Goal: Information Seeking & Learning: Learn about a topic

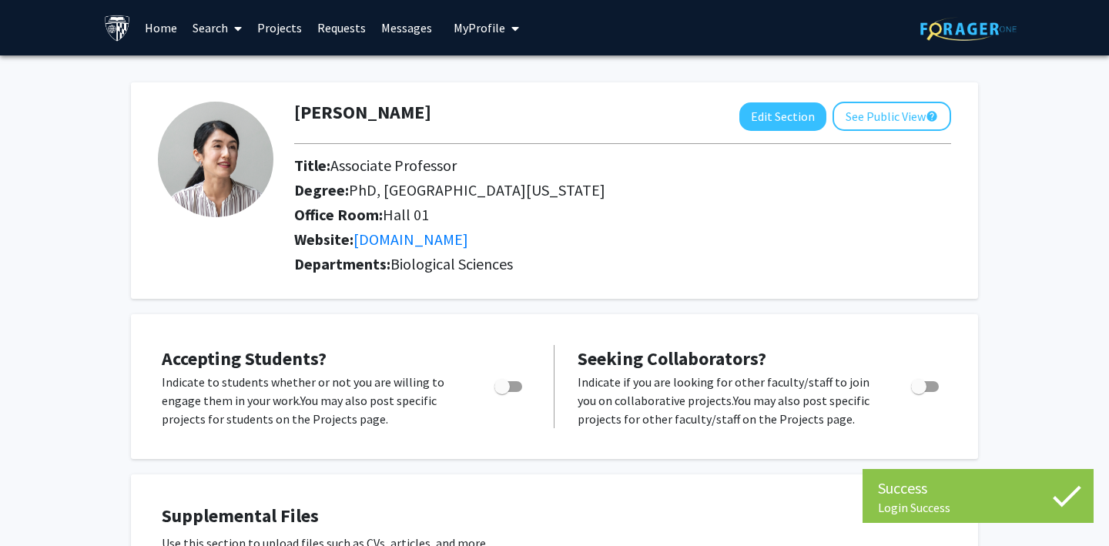
click at [278, 32] on link "Projects" at bounding box center [280, 28] width 60 height 54
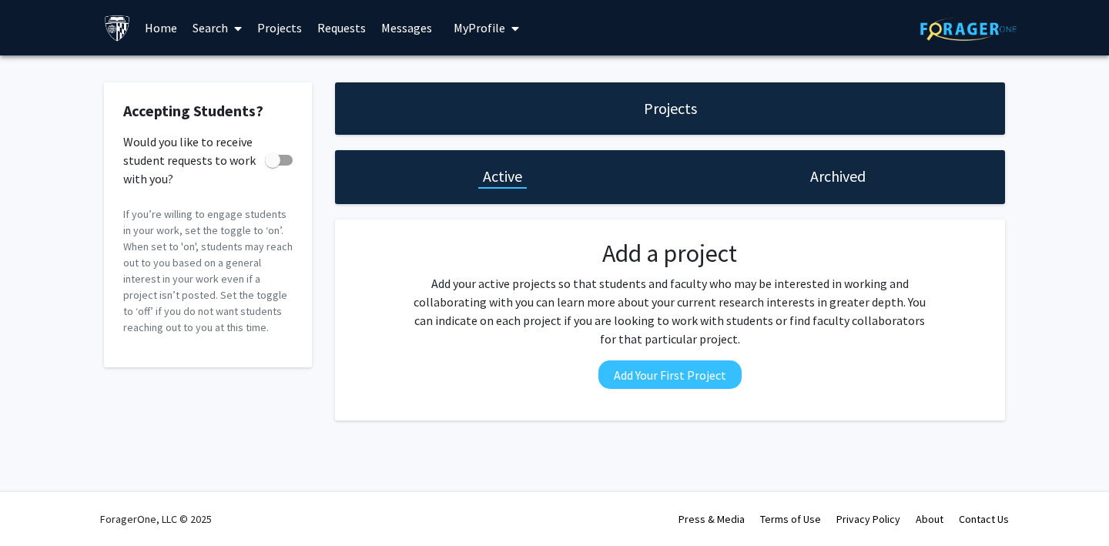
click at [203, 26] on link "Search" at bounding box center [217, 28] width 65 height 54
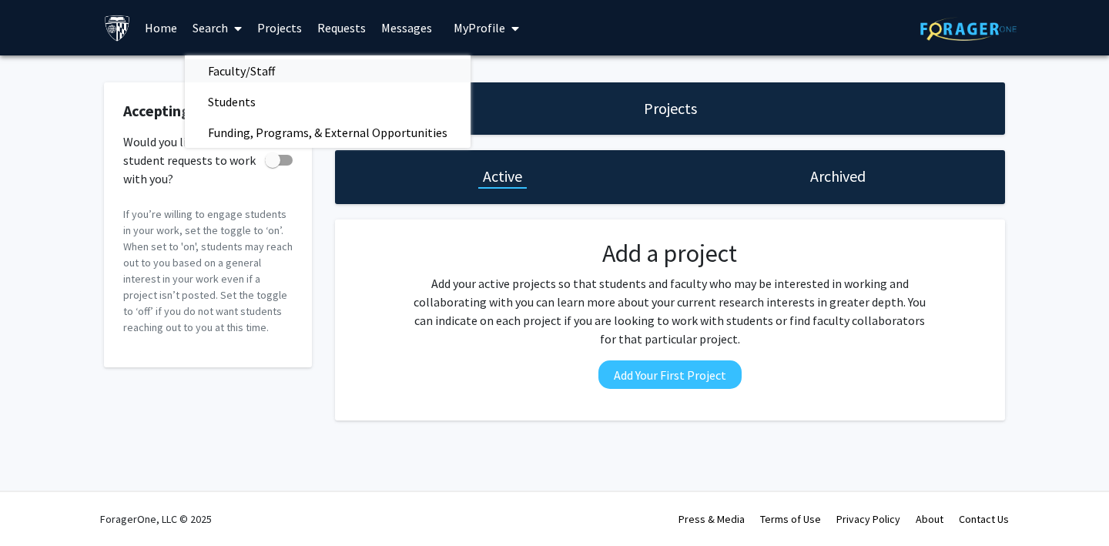
click at [220, 64] on span "Faculty/Staff" at bounding box center [241, 70] width 113 height 31
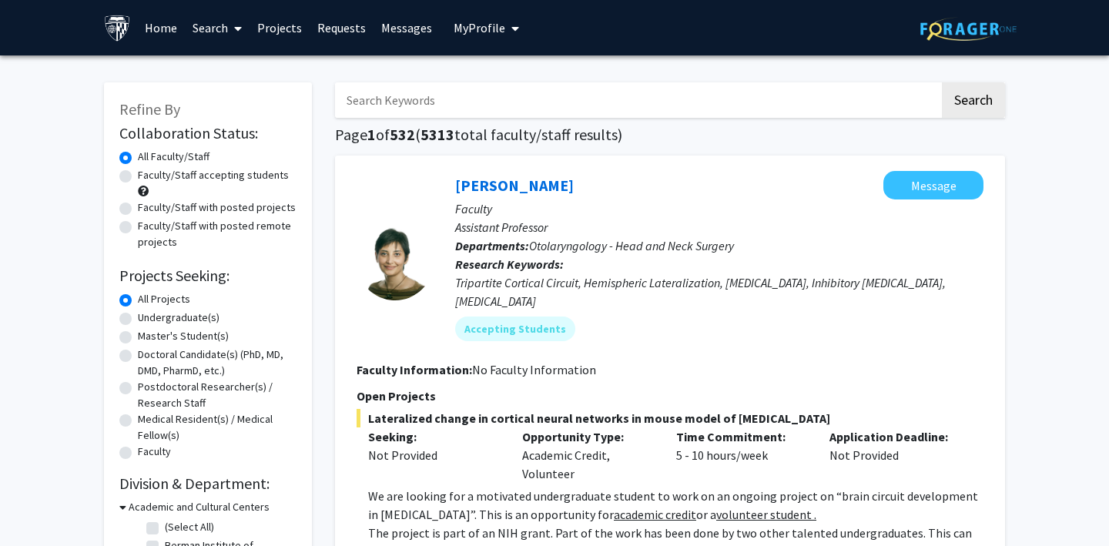
click at [274, 32] on link "Projects" at bounding box center [280, 28] width 60 height 54
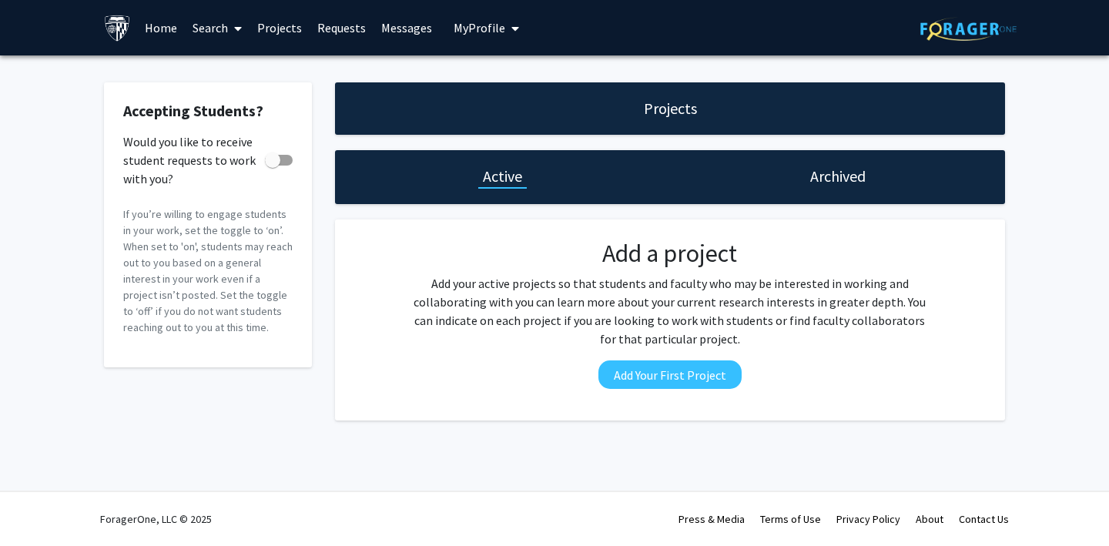
click at [327, 29] on link "Requests" at bounding box center [342, 28] width 64 height 54
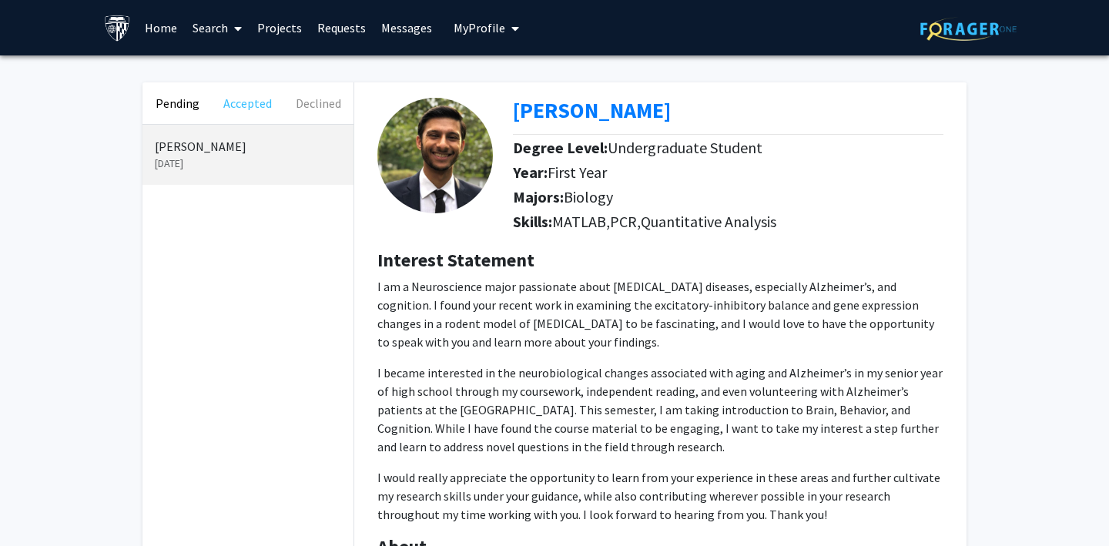
click at [240, 100] on button "Accepted" at bounding box center [248, 103] width 70 height 42
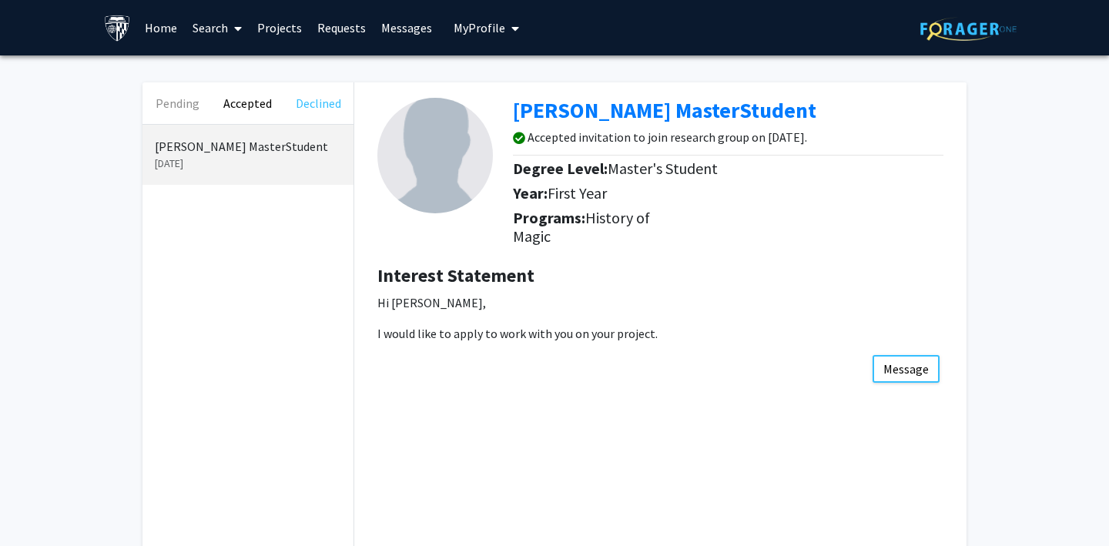
click at [334, 106] on button "Declined" at bounding box center [318, 103] width 70 height 42
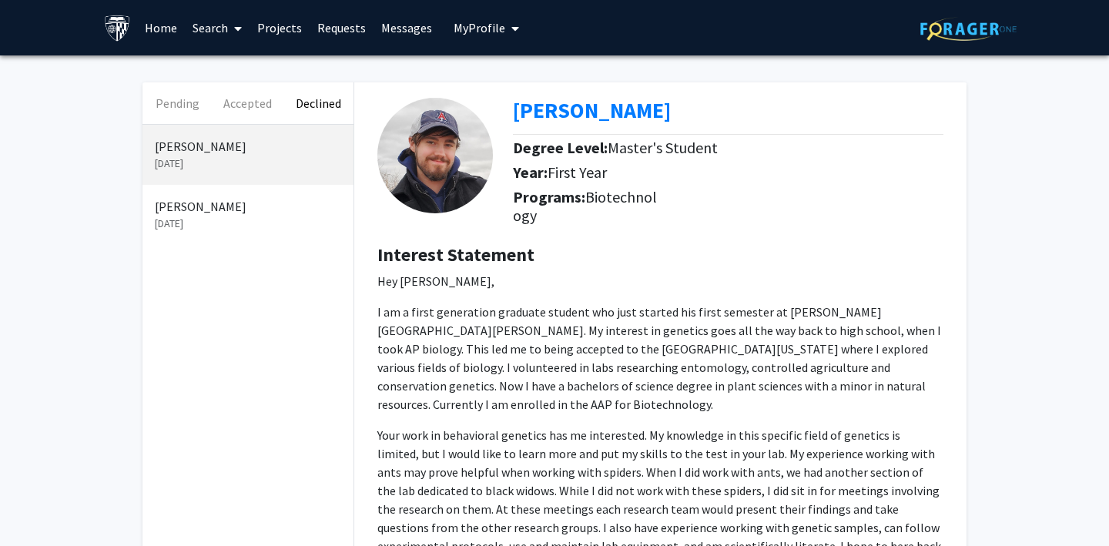
click at [206, 32] on link "Search" at bounding box center [217, 28] width 65 height 54
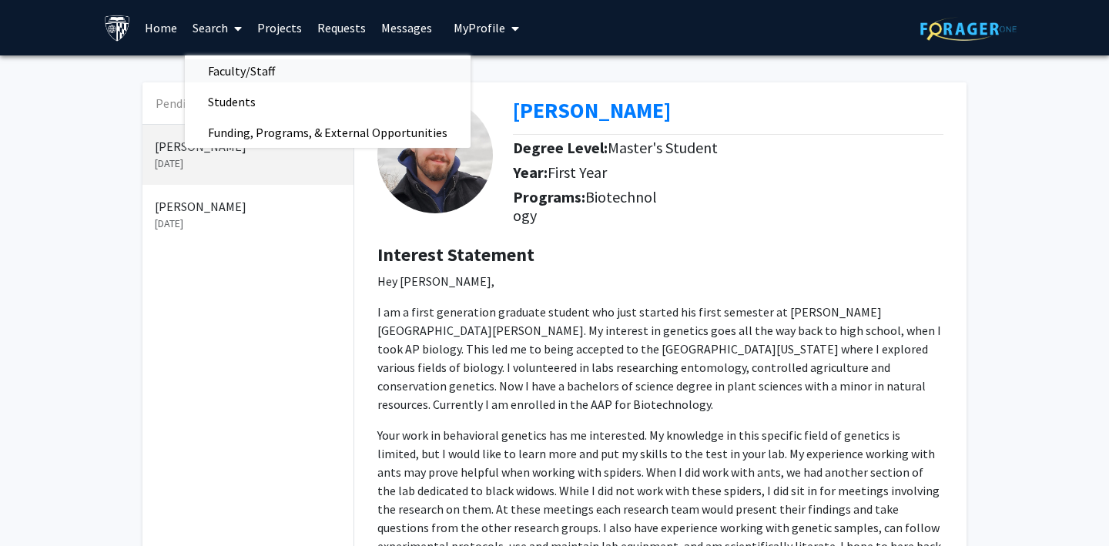
click at [234, 70] on span "Faculty/Staff" at bounding box center [241, 70] width 113 height 31
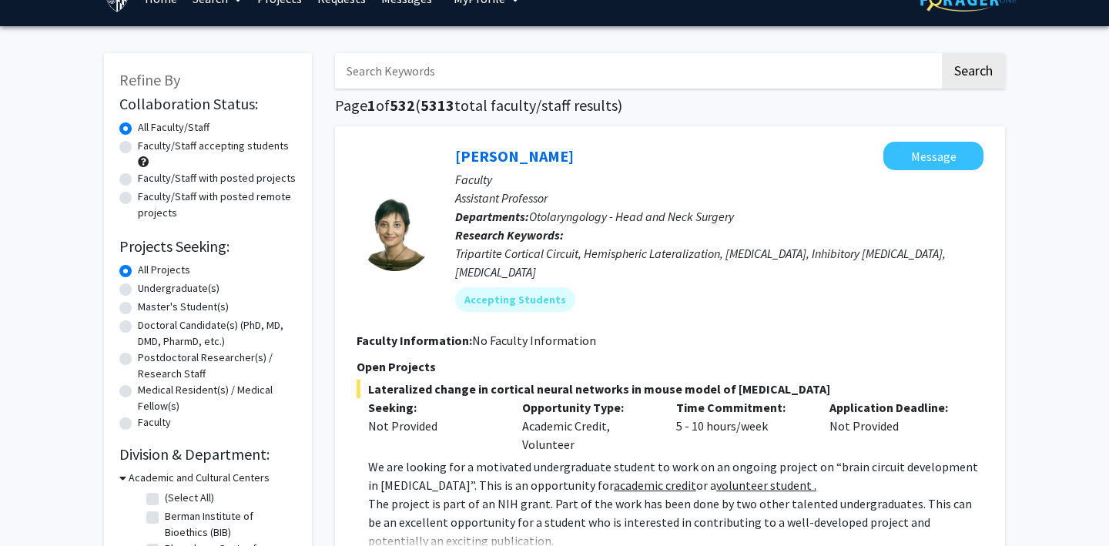
scroll to position [25, 0]
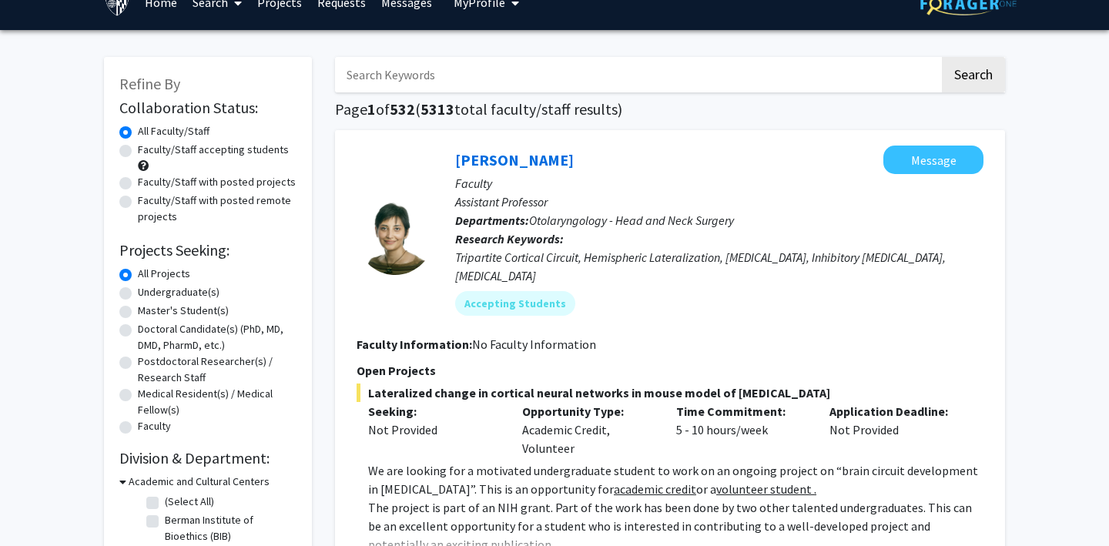
click at [196, 156] on label "Faculty/Staff accepting students" at bounding box center [213, 150] width 151 height 16
click at [148, 152] on input "Faculty/Staff accepting students" at bounding box center [143, 147] width 10 height 10
radio input "true"
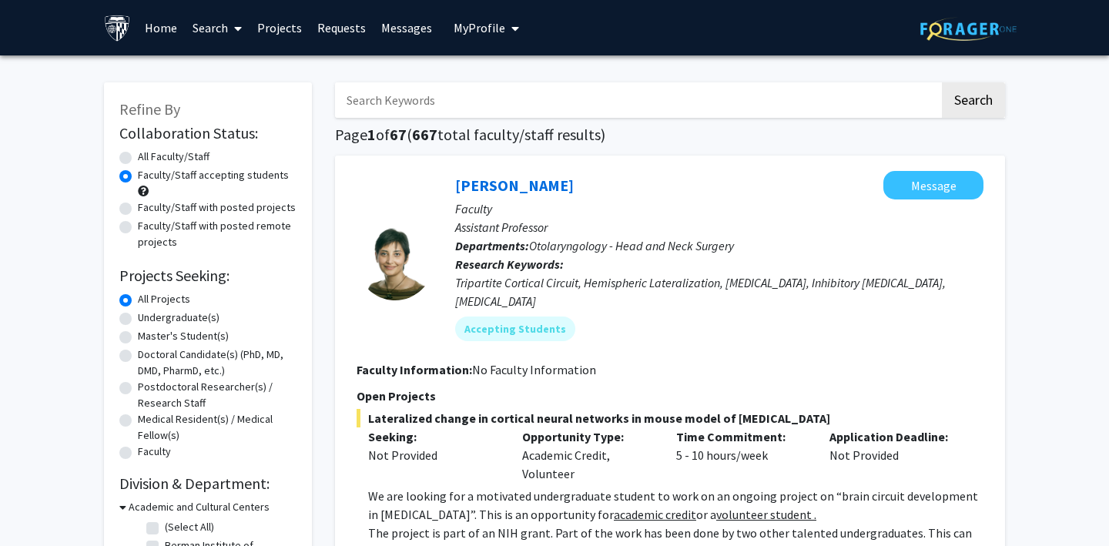
click at [179, 207] on label "Faculty/Staff with posted projects" at bounding box center [217, 208] width 158 height 16
click at [148, 207] on input "Faculty/Staff with posted projects" at bounding box center [143, 205] width 10 height 10
radio input "true"
click at [170, 226] on label "Faculty/Staff with posted remote projects" at bounding box center [217, 234] width 159 height 32
click at [148, 226] on input "Faculty/Staff with posted remote projects" at bounding box center [143, 223] width 10 height 10
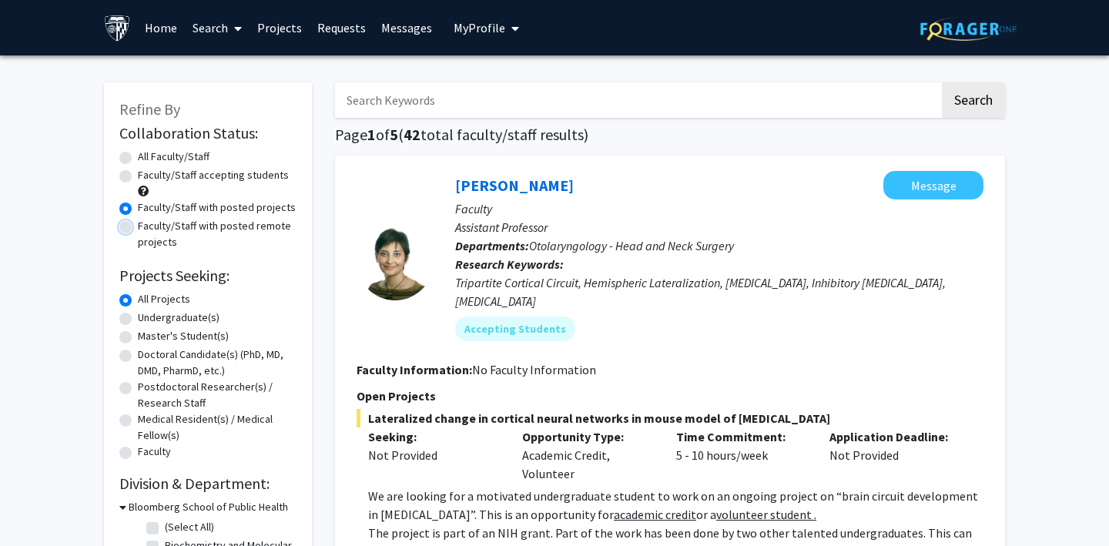
radio input "true"
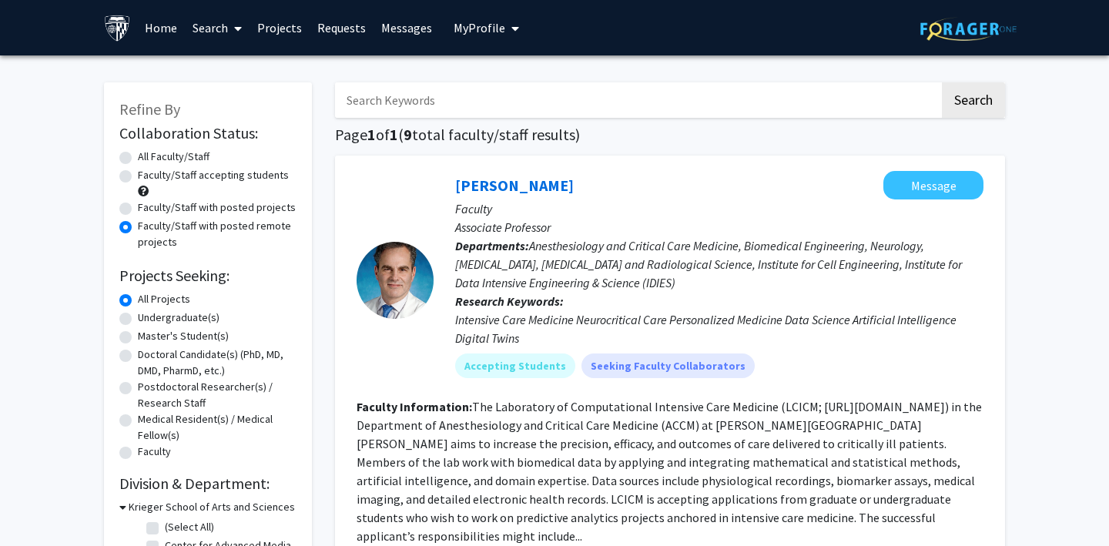
click at [180, 154] on label "All Faculty/Staff" at bounding box center [174, 157] width 72 height 16
click at [148, 154] on input "All Faculty/Staff" at bounding box center [143, 154] width 10 height 10
radio input "true"
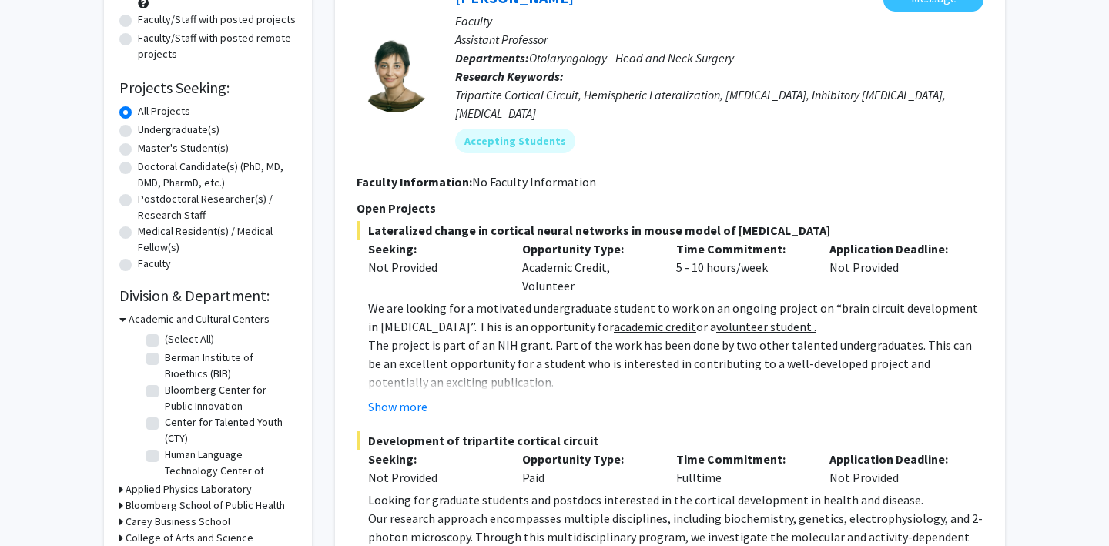
scroll to position [72, 0]
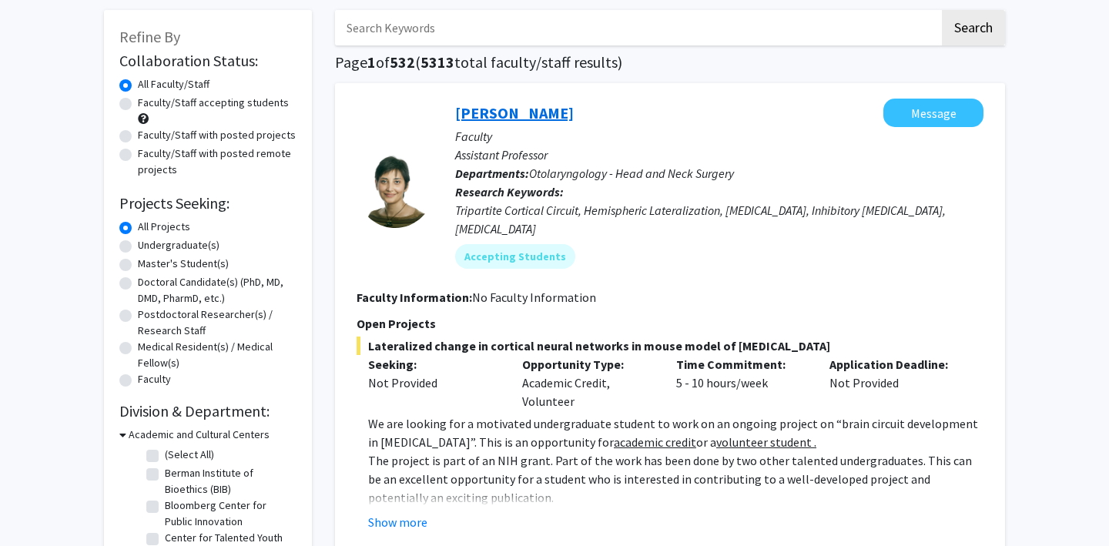
click at [501, 115] on link "Tara Deemyad" at bounding box center [514, 112] width 119 height 19
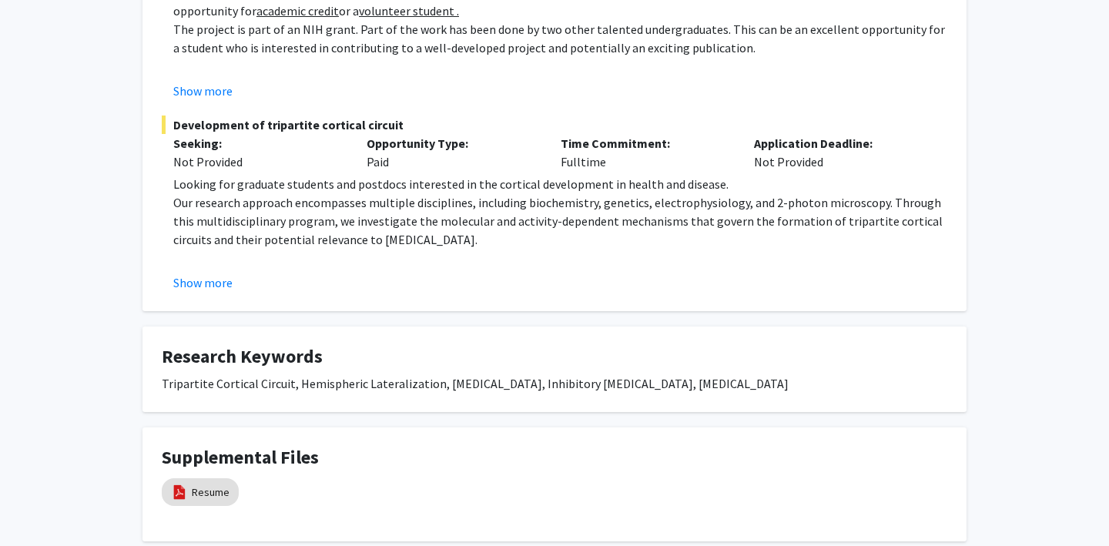
scroll to position [495, 0]
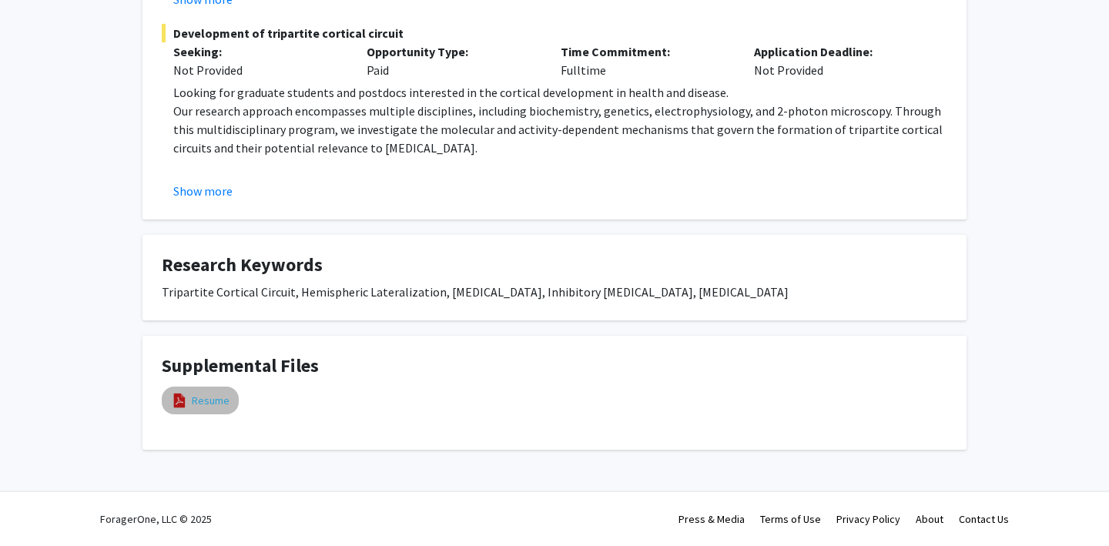
click at [203, 403] on link "Resume" at bounding box center [211, 401] width 38 height 16
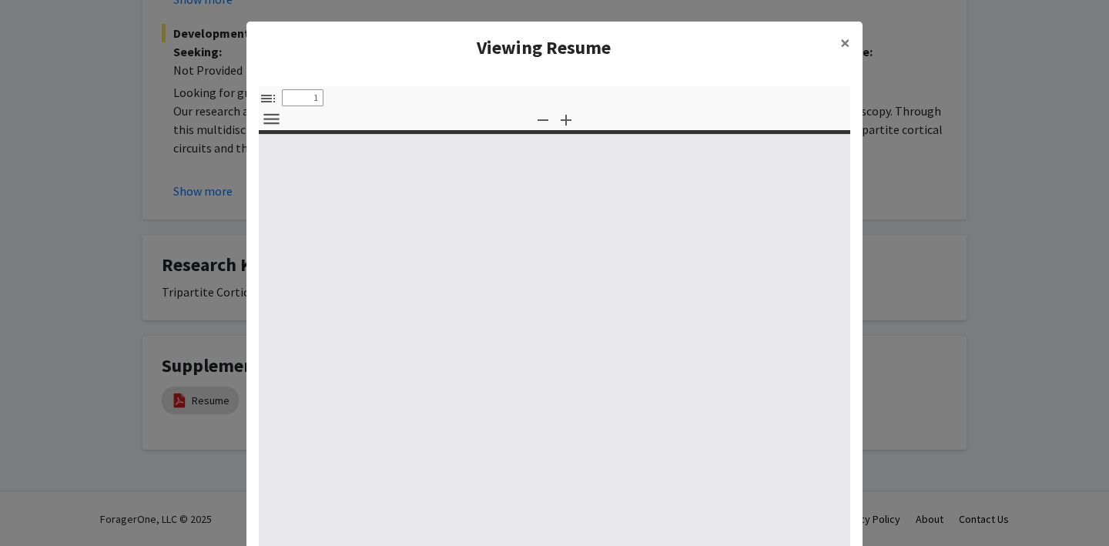
select select "custom"
type input "0"
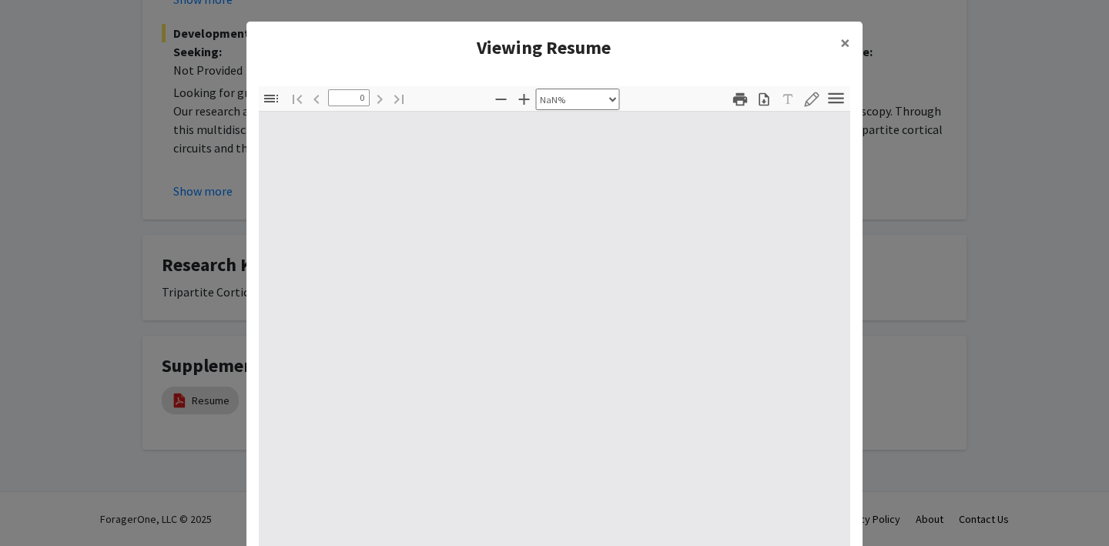
select select "auto"
type input "1"
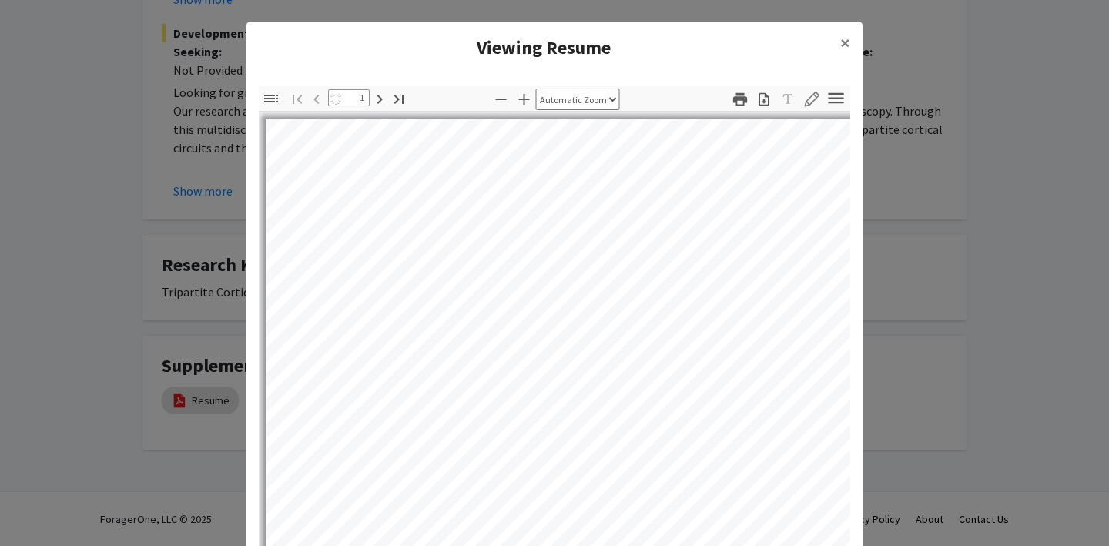
select select "auto"
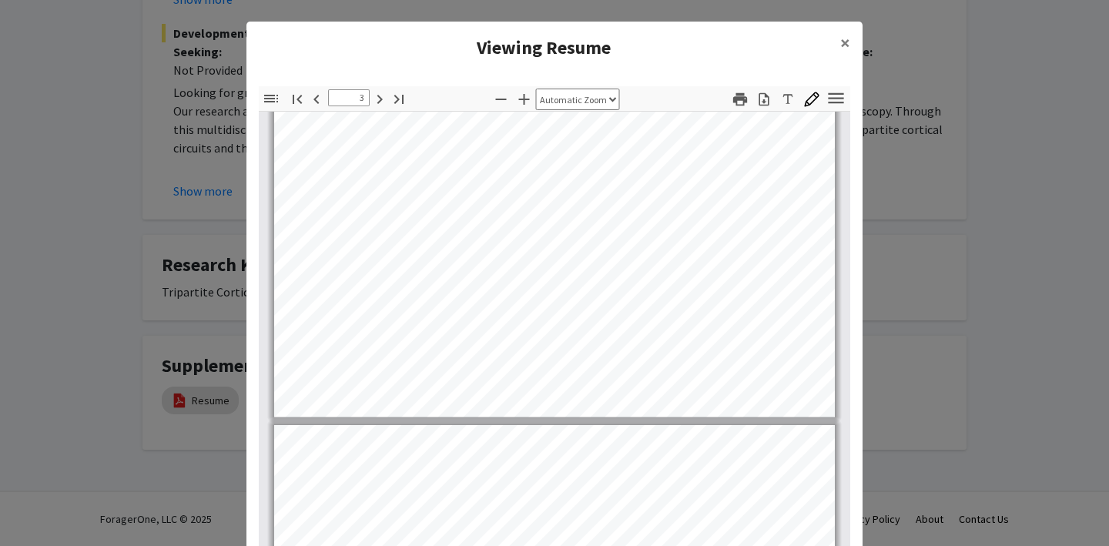
type input "4"
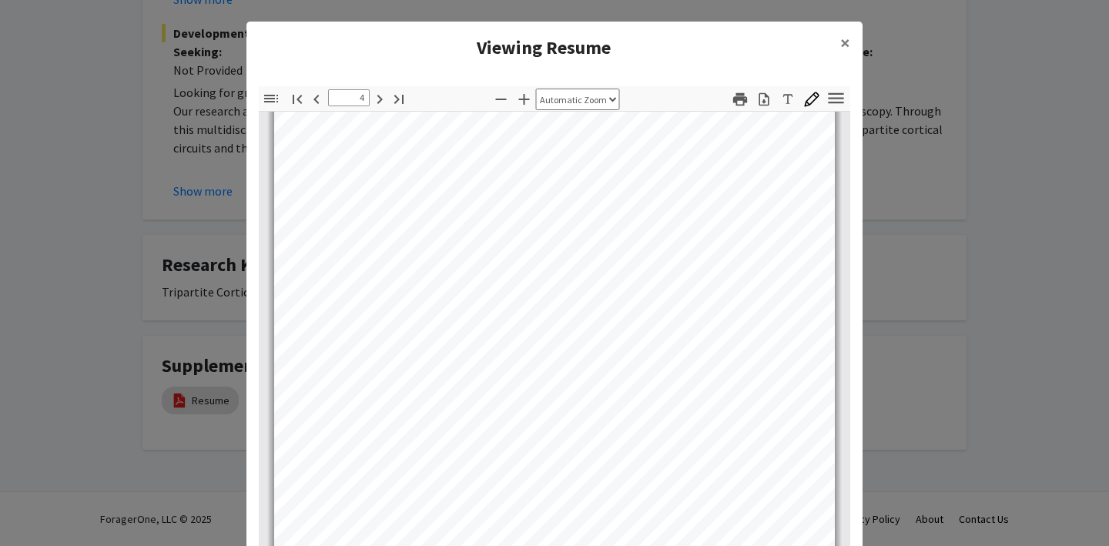
scroll to position [2367, 0]
click at [840, 43] on span "×" at bounding box center [845, 43] width 10 height 24
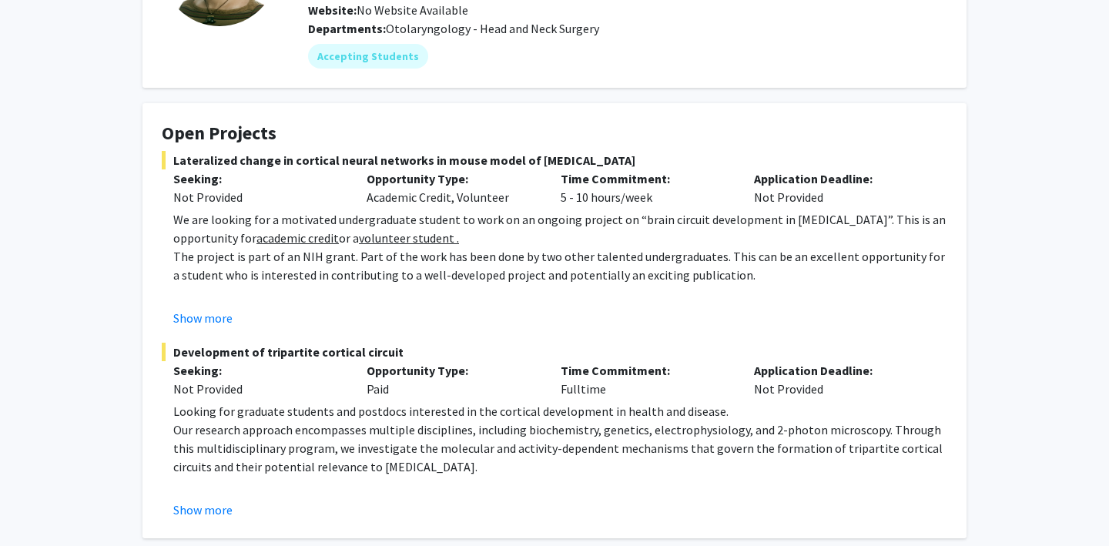
scroll to position [0, 0]
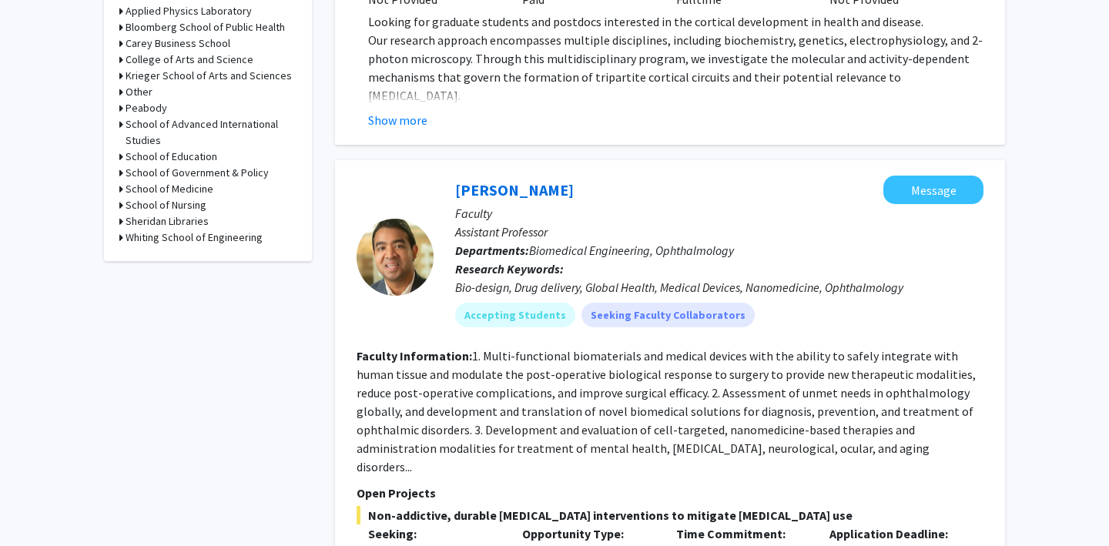
scroll to position [669, 0]
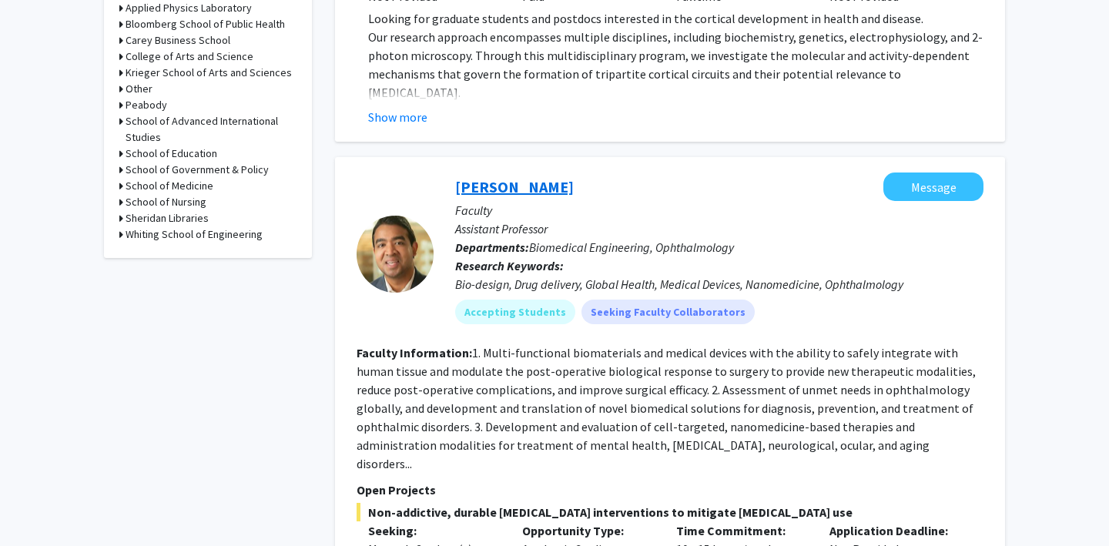
click at [474, 177] on link "Kunal Parikh" at bounding box center [514, 186] width 119 height 19
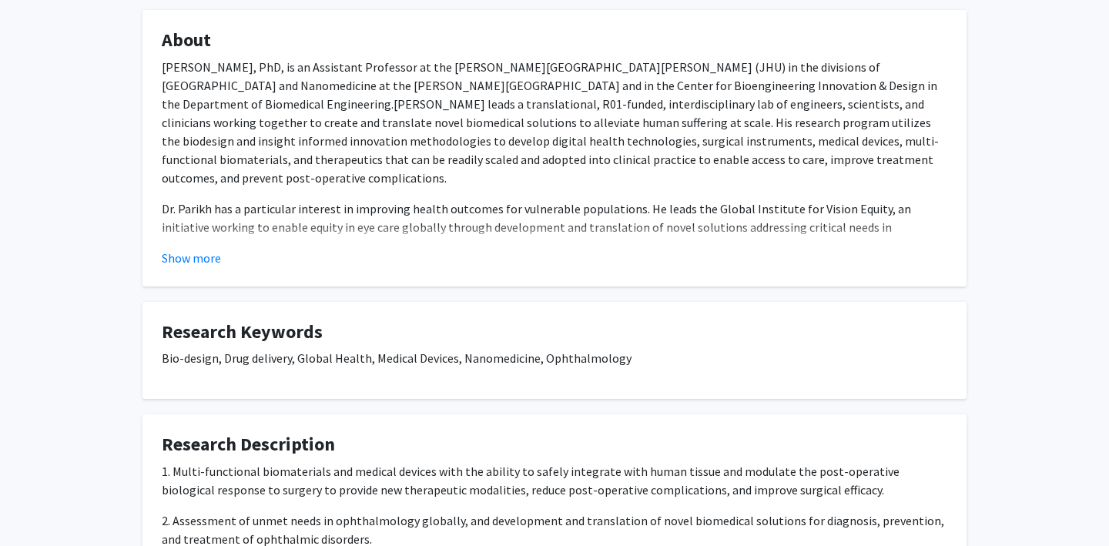
scroll to position [907, 0]
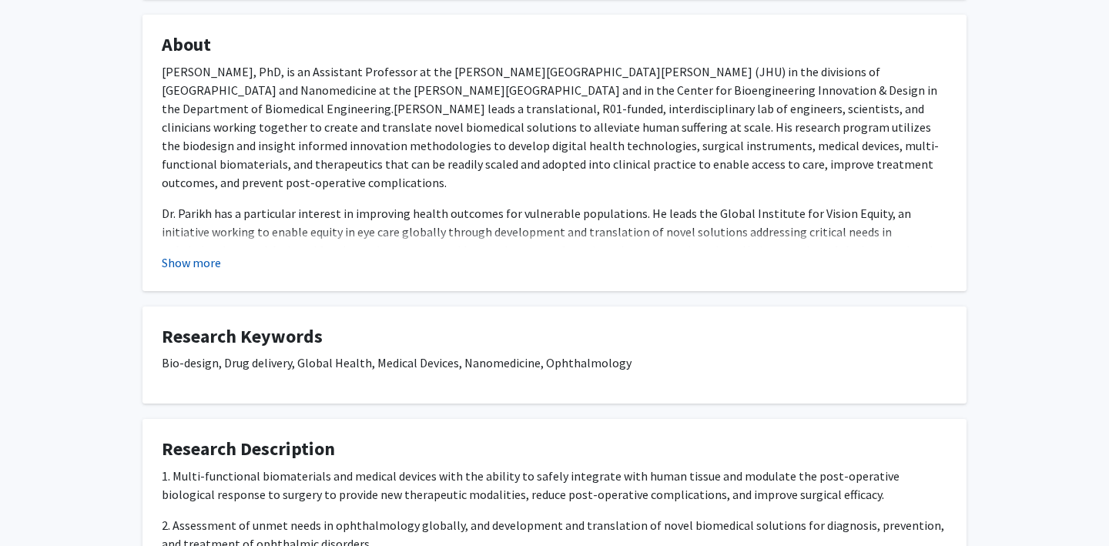
click at [197, 267] on button "Show more" at bounding box center [191, 262] width 59 height 18
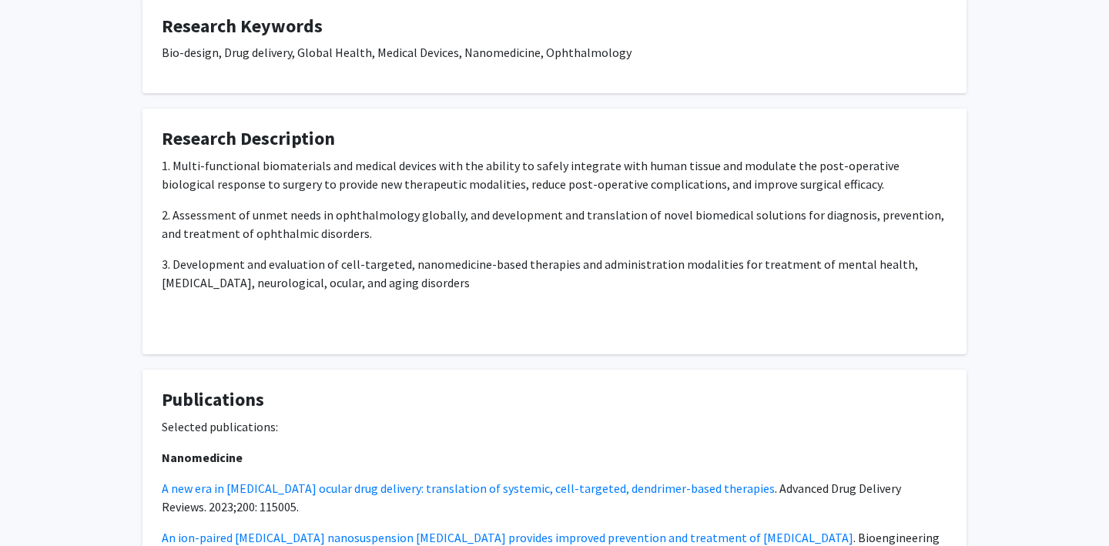
scroll to position [1555, 0]
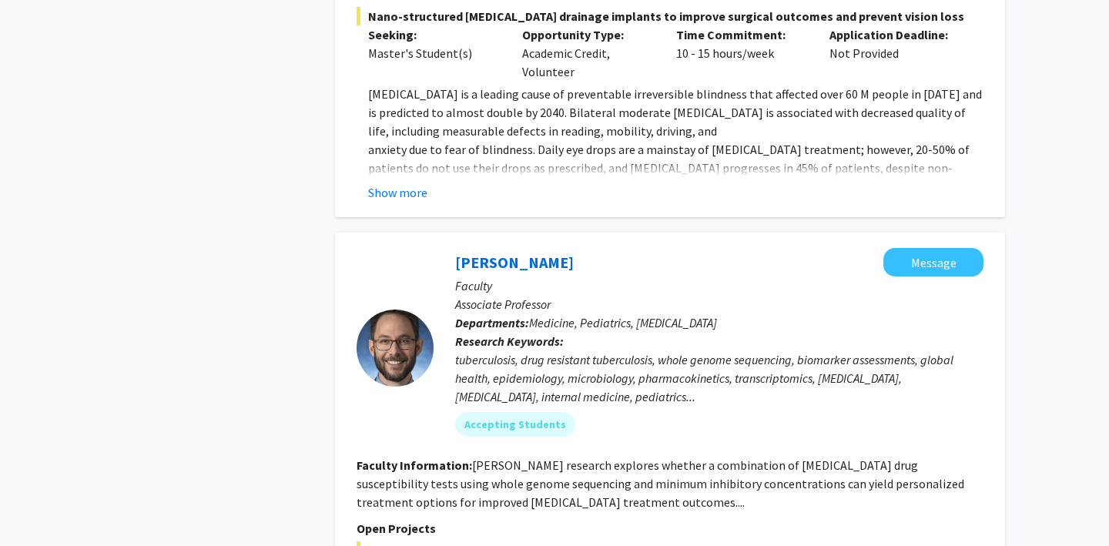
scroll to position [1588, 0]
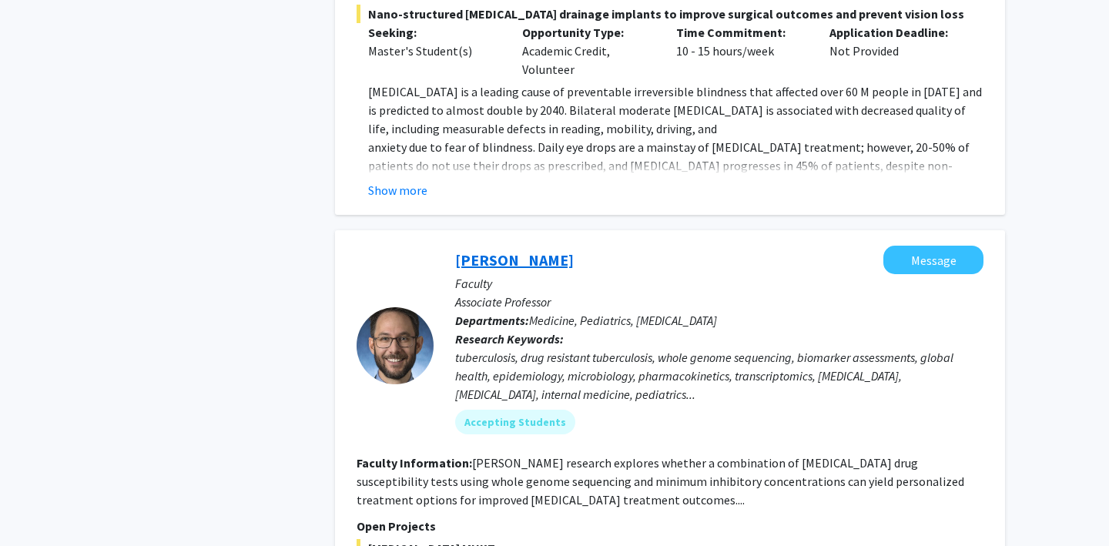
click at [515, 250] on link "Jeffrey Tornheim" at bounding box center [514, 259] width 119 height 19
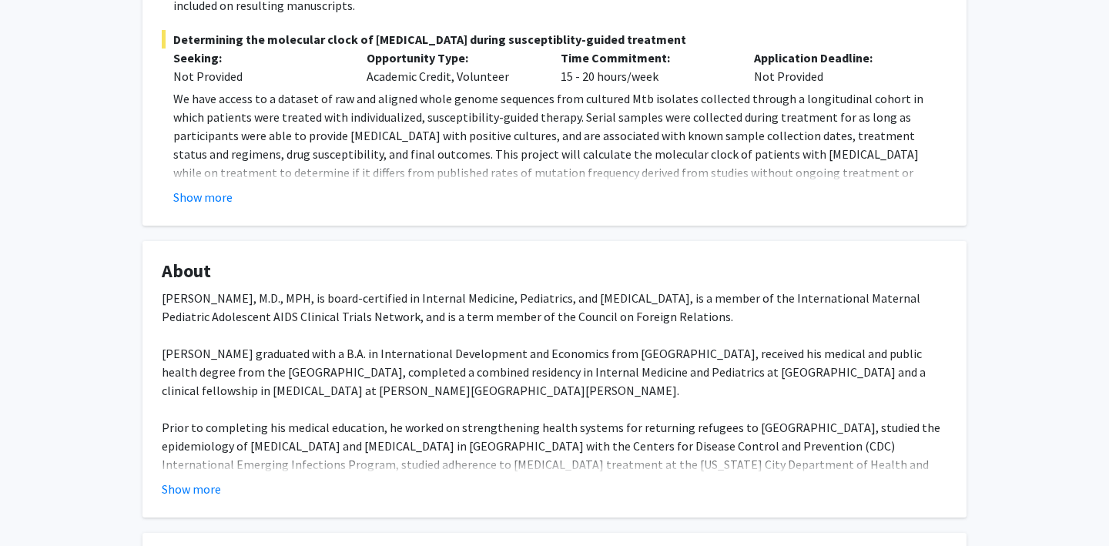
scroll to position [694, 0]
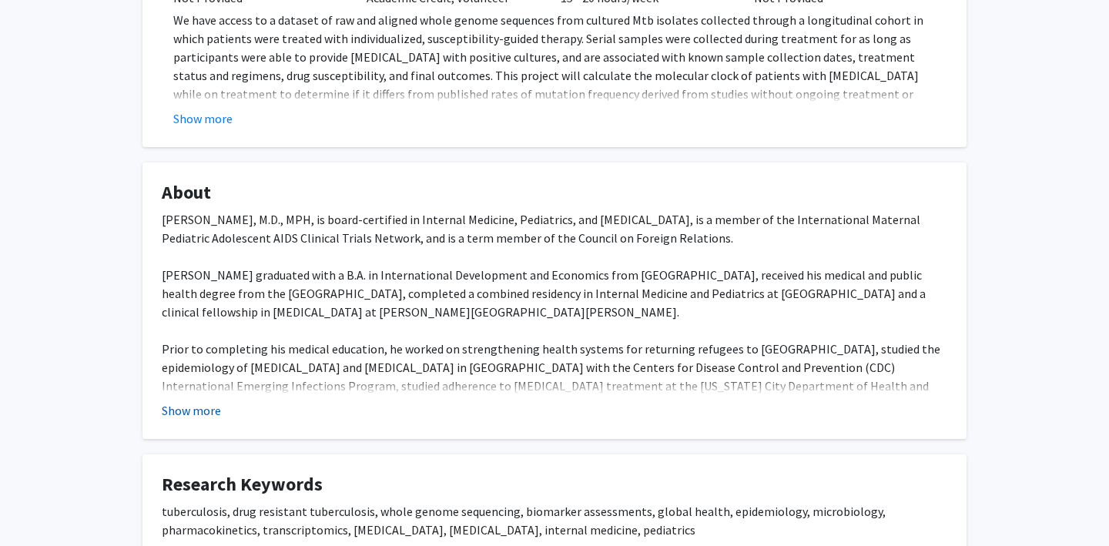
click at [196, 401] on button "Show more" at bounding box center [191, 410] width 59 height 18
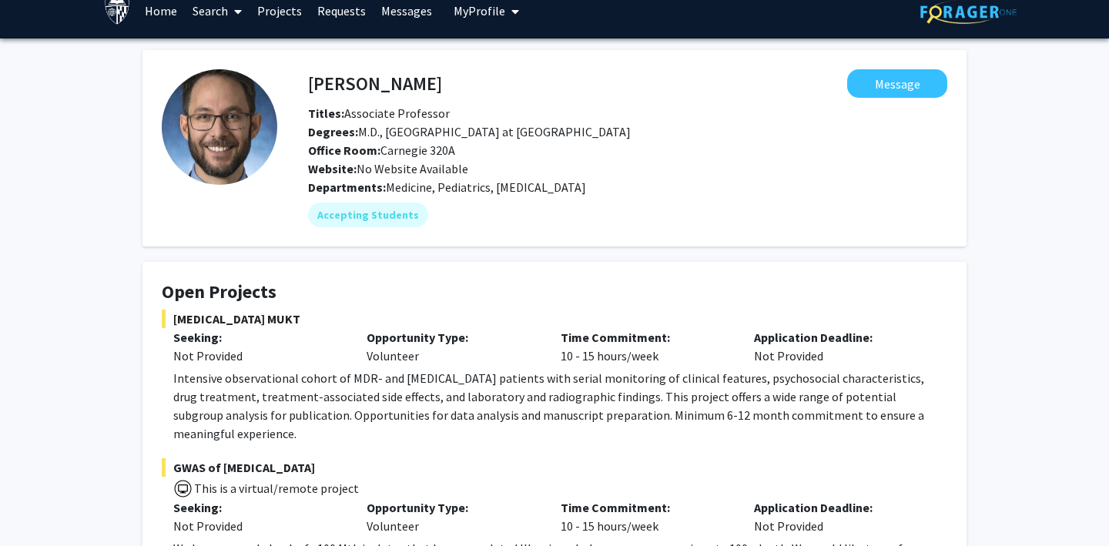
scroll to position [0, 0]
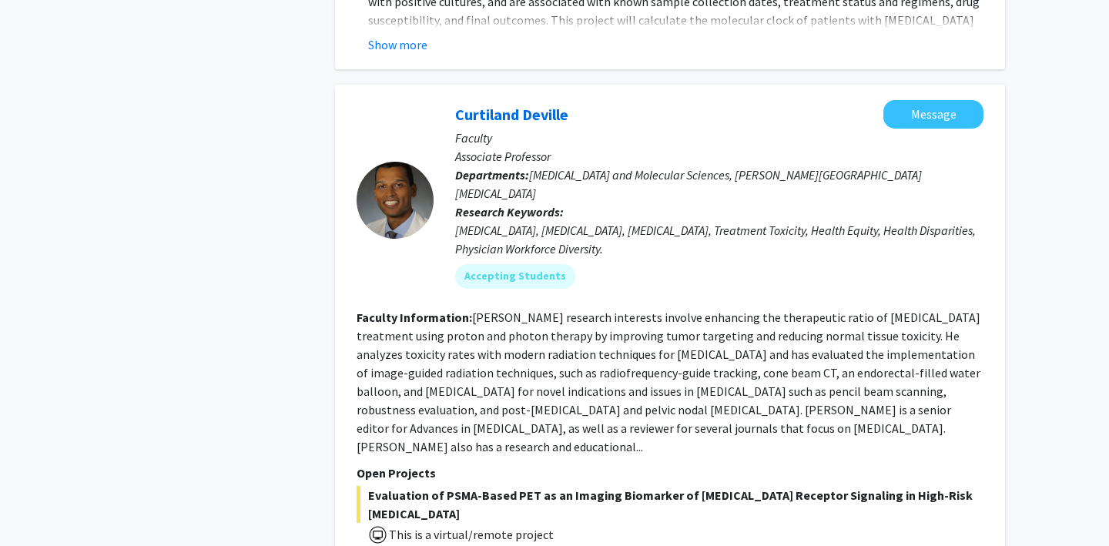
scroll to position [2631, 0]
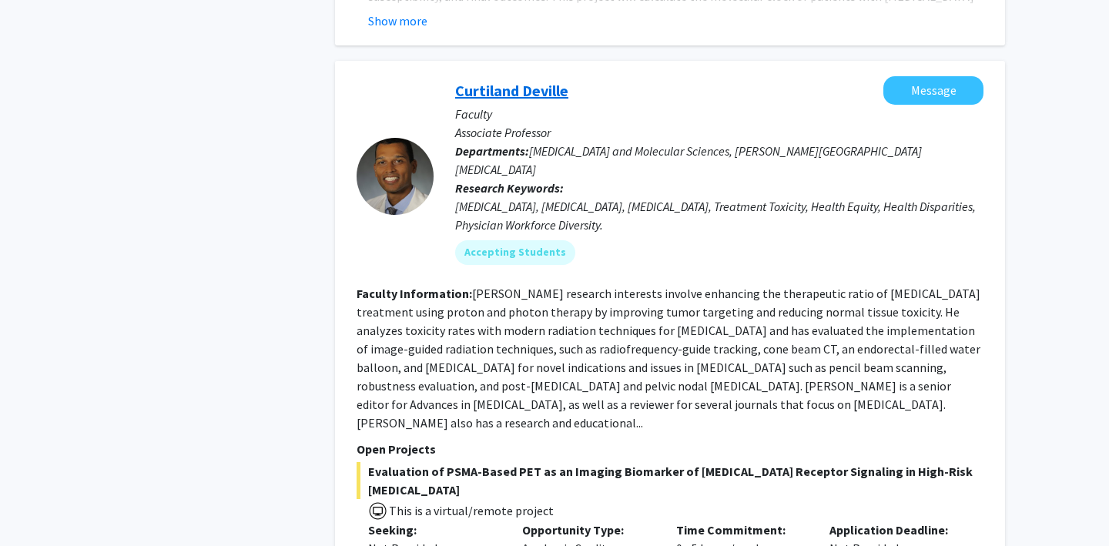
click at [511, 81] on link "Curtiland Deville" at bounding box center [511, 90] width 113 height 19
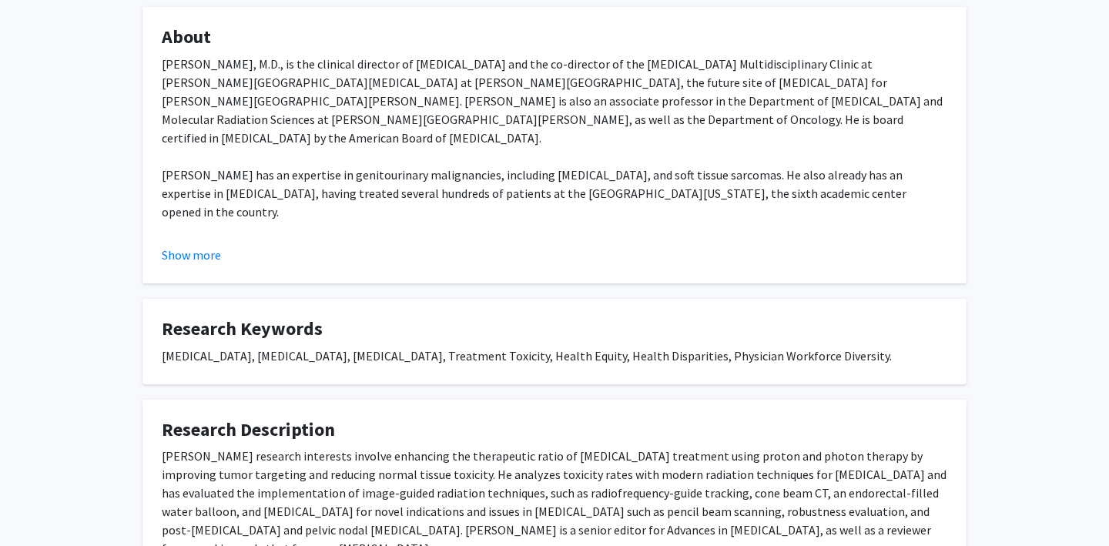
scroll to position [357, 0]
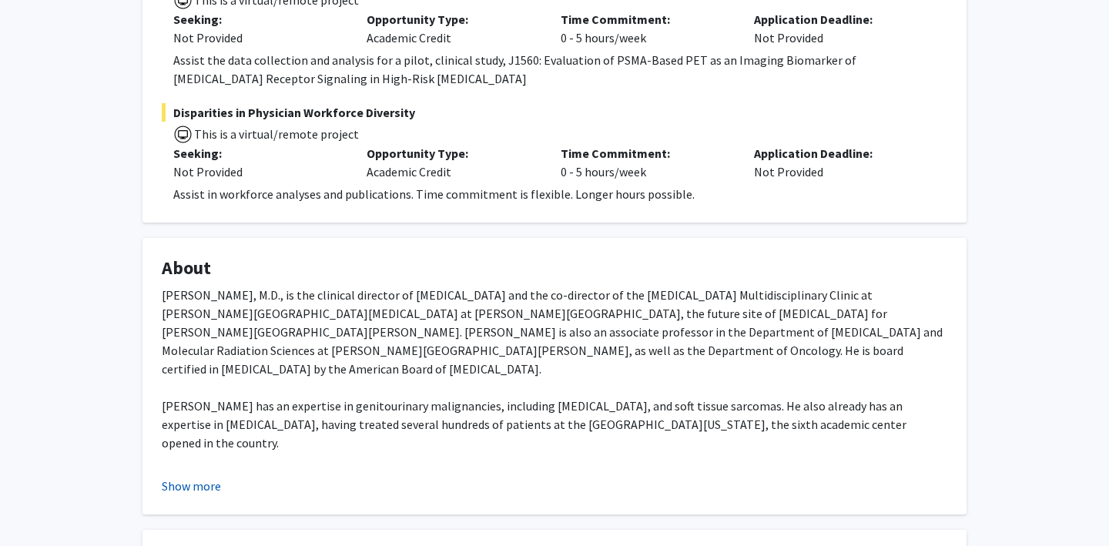
click at [190, 483] on button "Show more" at bounding box center [191, 486] width 59 height 18
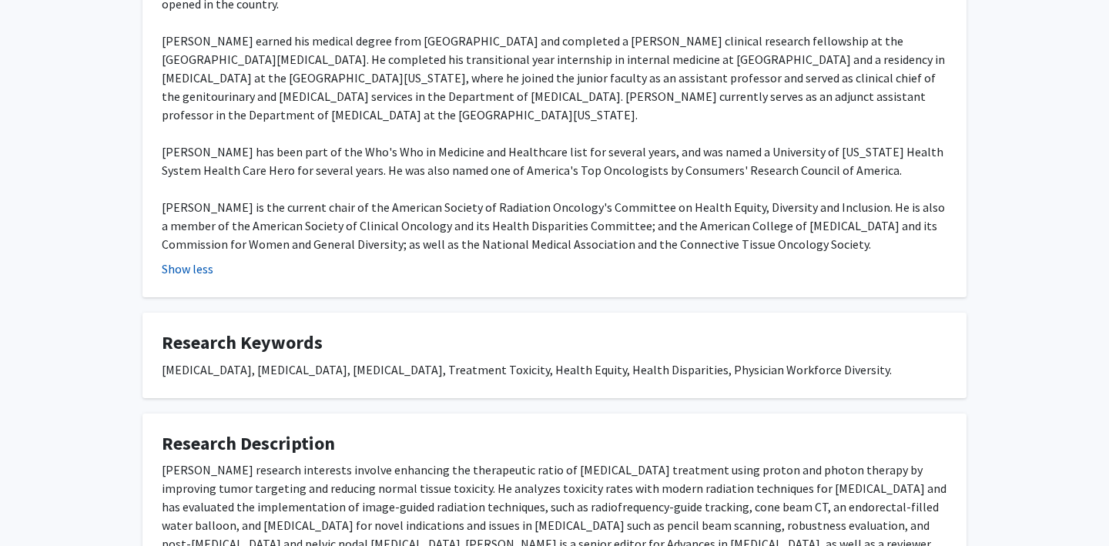
scroll to position [823, 0]
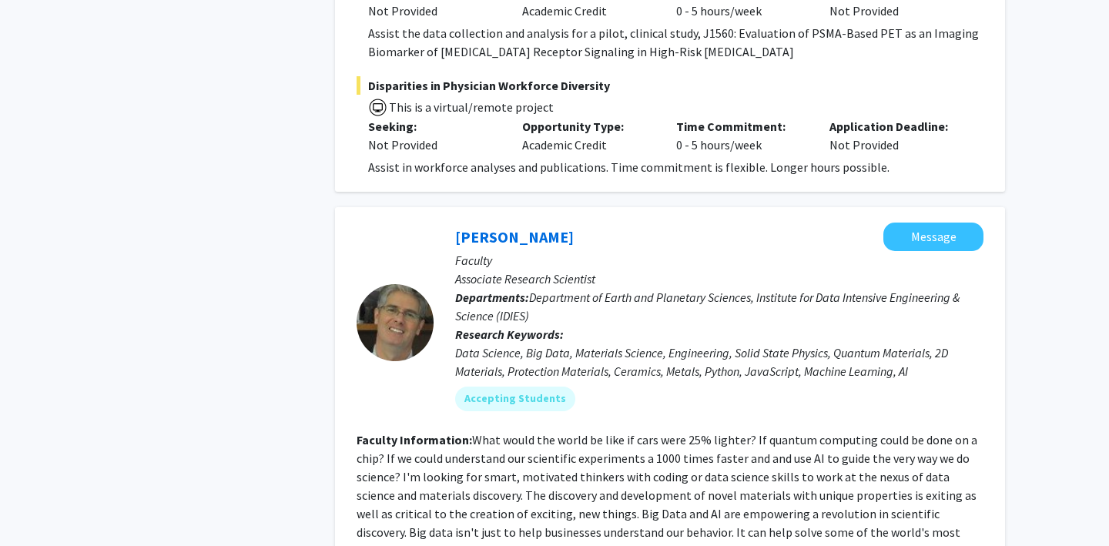
scroll to position [3204, 0]
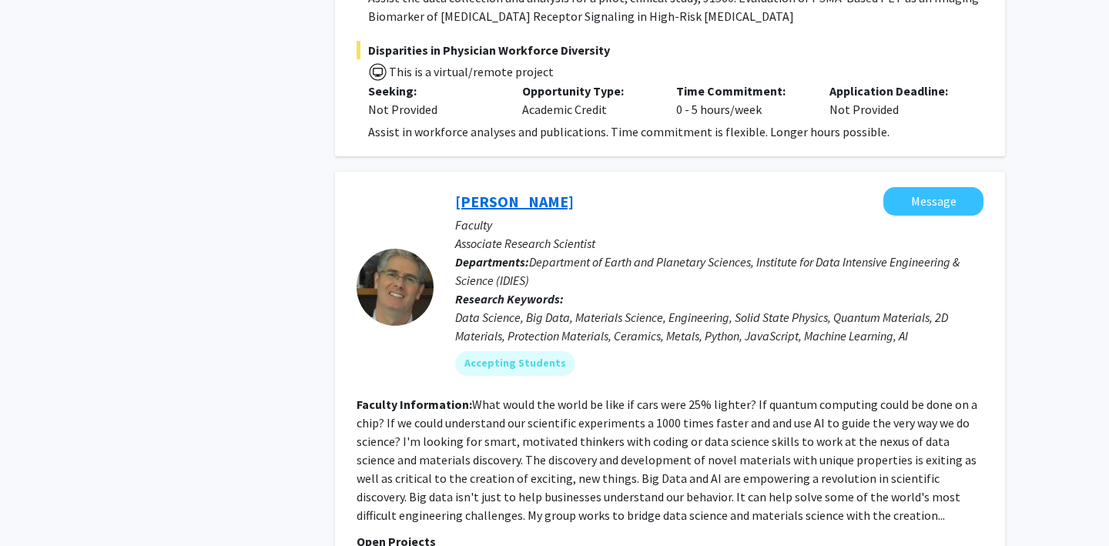
click at [488, 192] on link "David Elbert" at bounding box center [514, 201] width 119 height 19
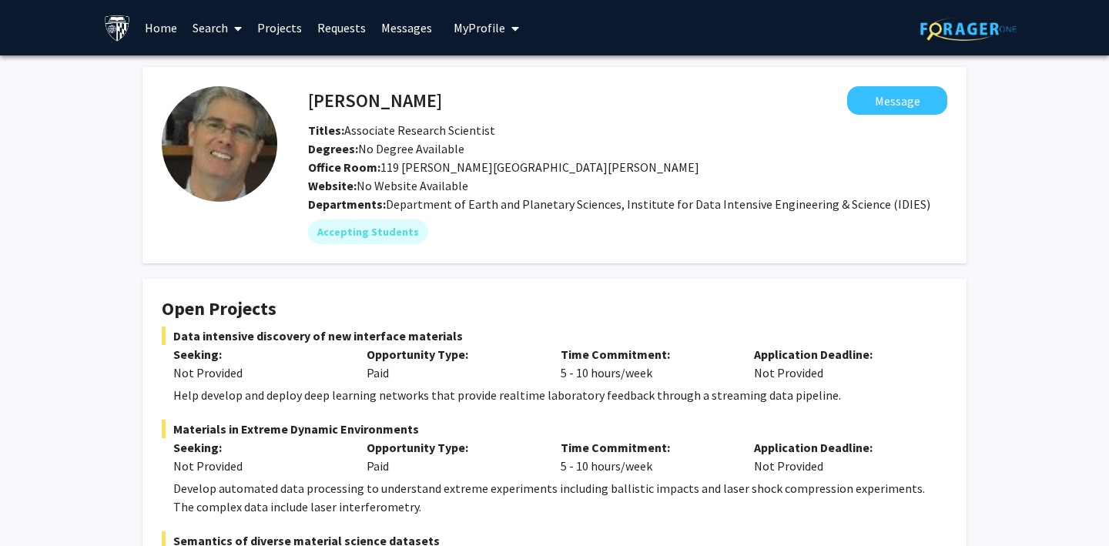
click at [160, 27] on link "Home" at bounding box center [161, 28] width 48 height 54
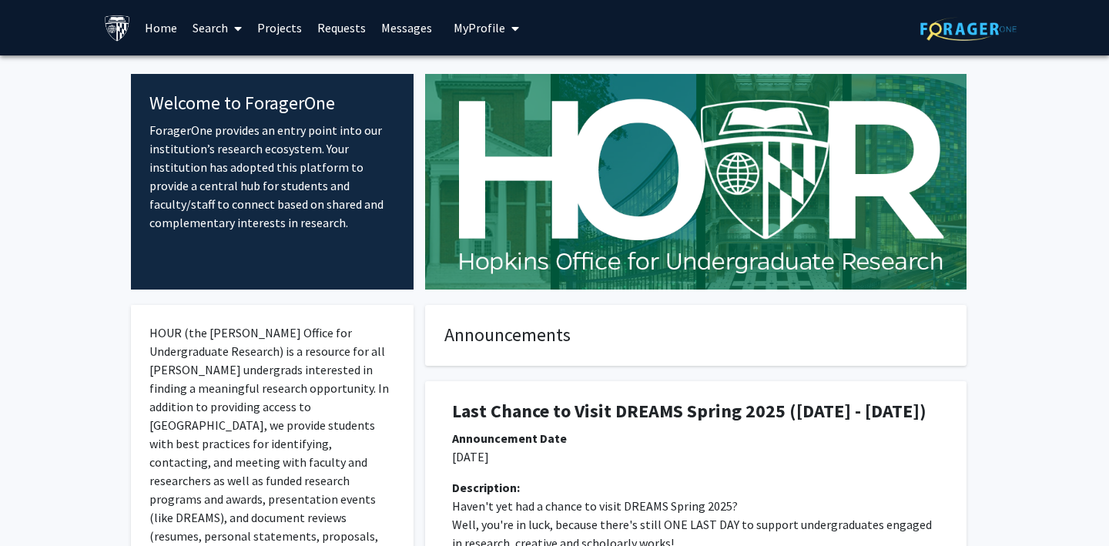
click at [266, 22] on link "Projects" at bounding box center [280, 28] width 60 height 54
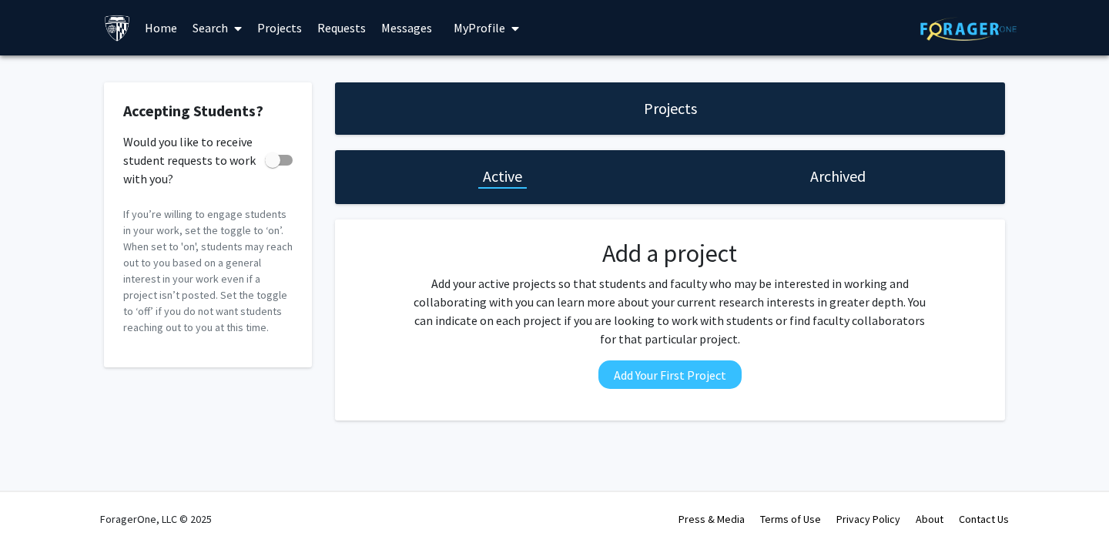
click at [819, 176] on h1 "Archived" at bounding box center [837, 177] width 55 height 22
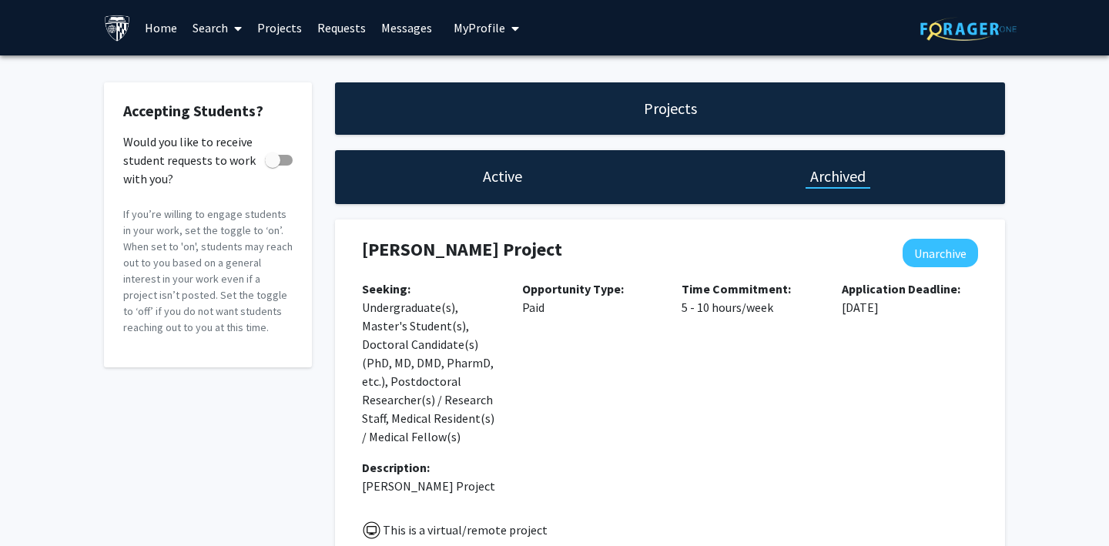
click at [279, 27] on link "Projects" at bounding box center [280, 28] width 60 height 54
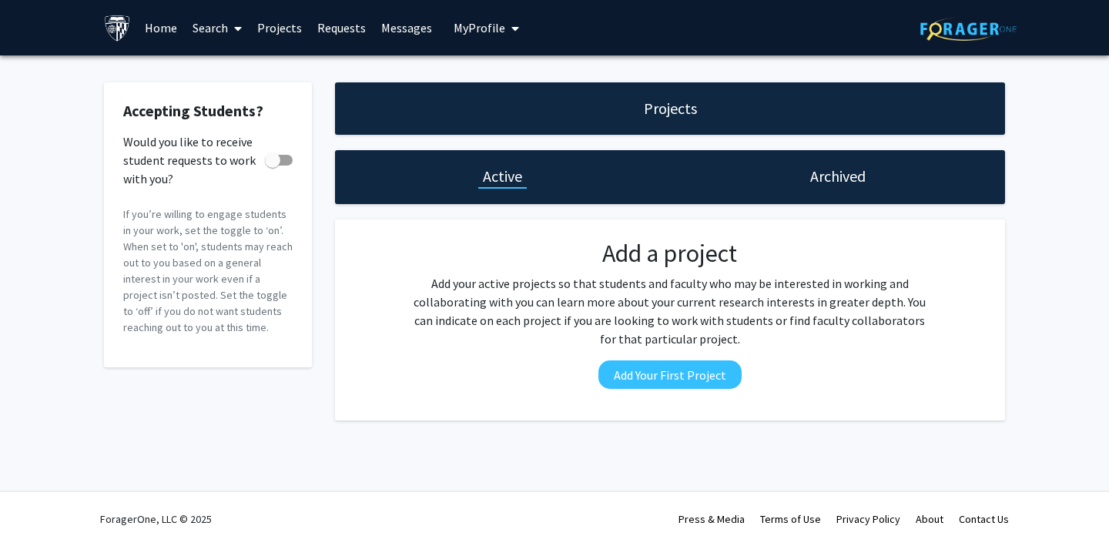
click at [325, 30] on link "Requests" at bounding box center [342, 28] width 64 height 54
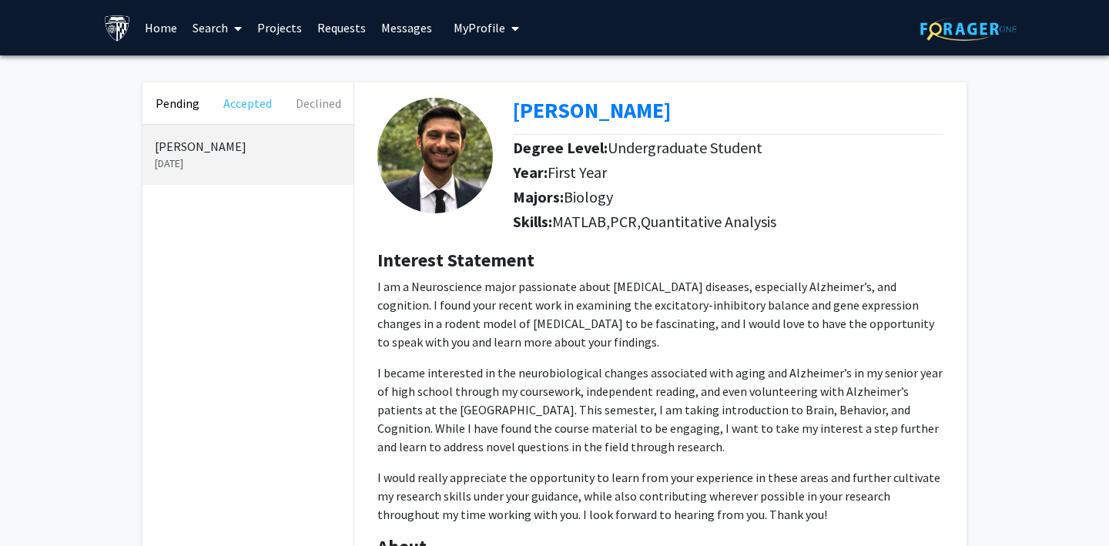
click at [258, 98] on button "Accepted" at bounding box center [248, 103] width 70 height 42
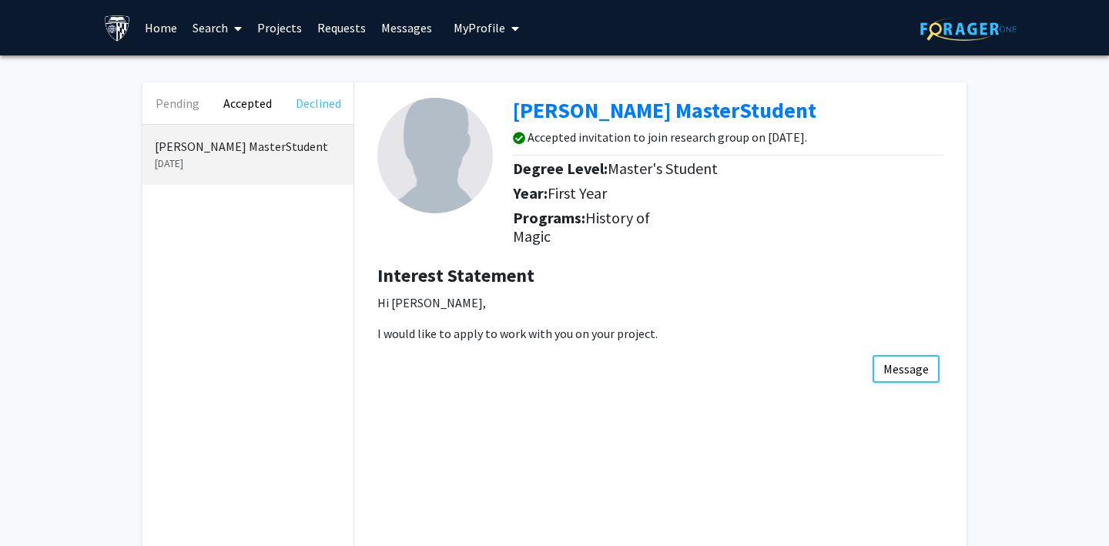
click at [317, 100] on button "Declined" at bounding box center [318, 103] width 70 height 42
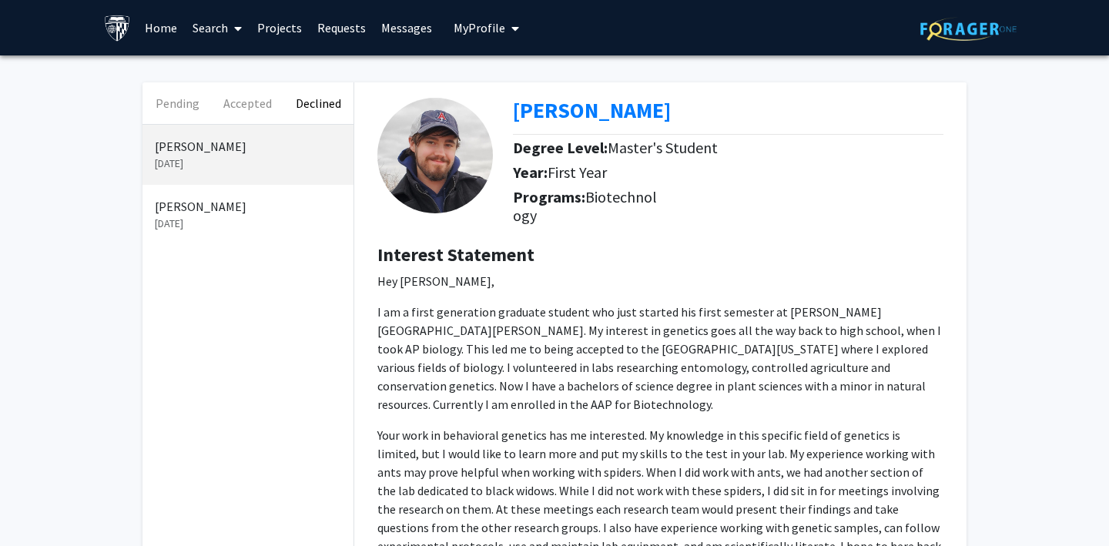
click at [401, 28] on link "Messages" at bounding box center [407, 28] width 66 height 54
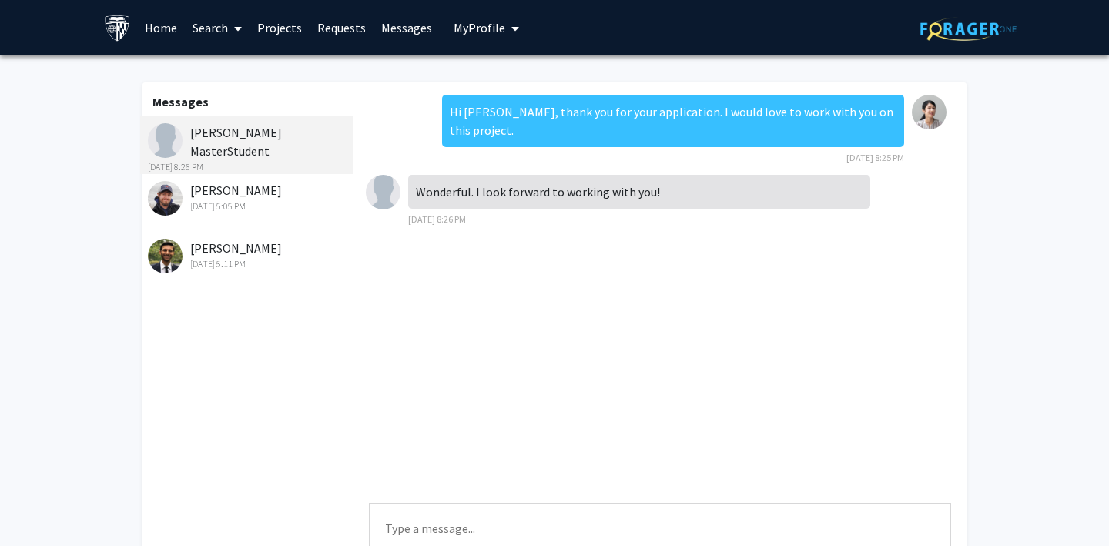
click at [169, 32] on link "Home" at bounding box center [161, 28] width 48 height 54
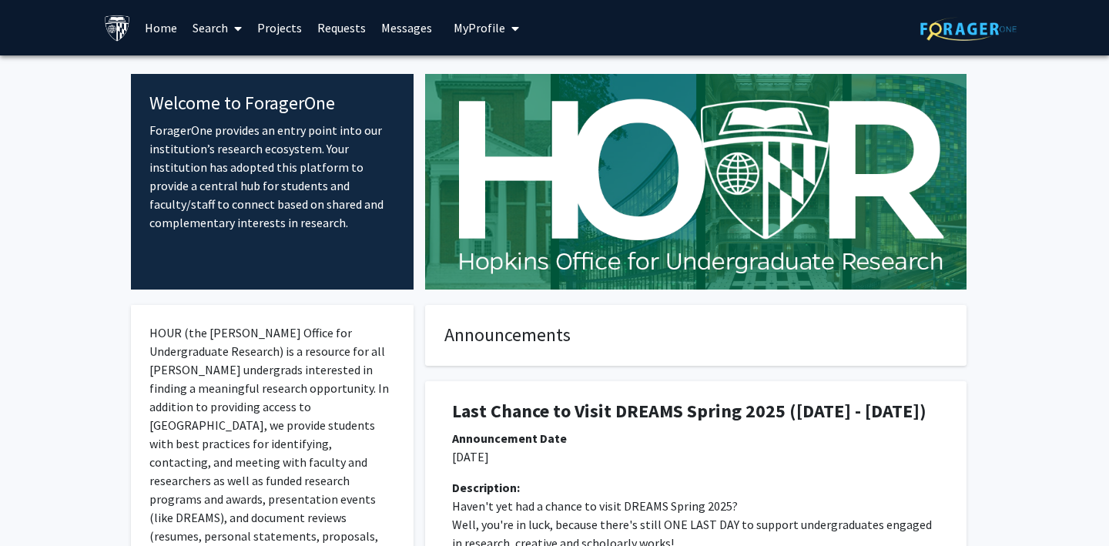
click at [467, 30] on span "My Profile" at bounding box center [480, 27] width 52 height 15
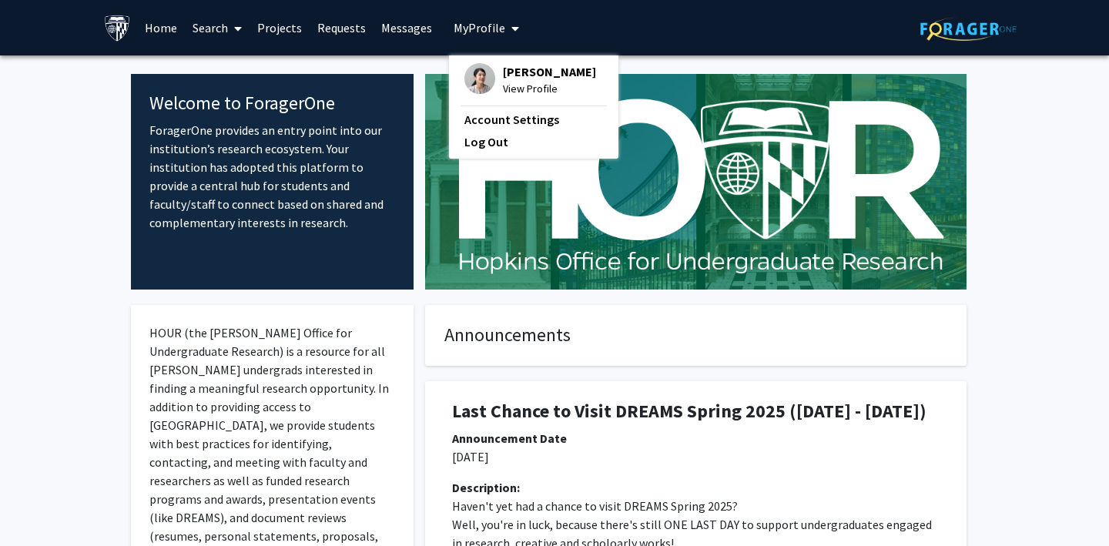
click at [475, 70] on img at bounding box center [479, 78] width 31 height 31
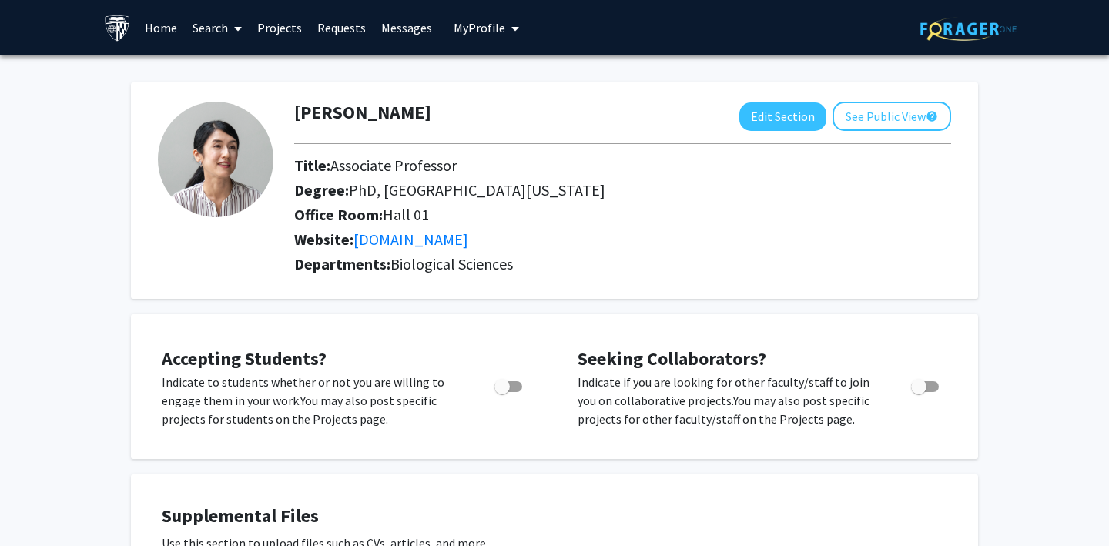
click at [506, 384] on span "Toggle" at bounding box center [502, 386] width 15 height 15
click at [502, 392] on input "Would you like to permit student requests?" at bounding box center [501, 392] width 1 height 1
checkbox input "true"
click at [916, 387] on span "Toggle" at bounding box center [918, 386] width 15 height 15
click at [918, 392] on input "Toggle" at bounding box center [918, 392] width 1 height 1
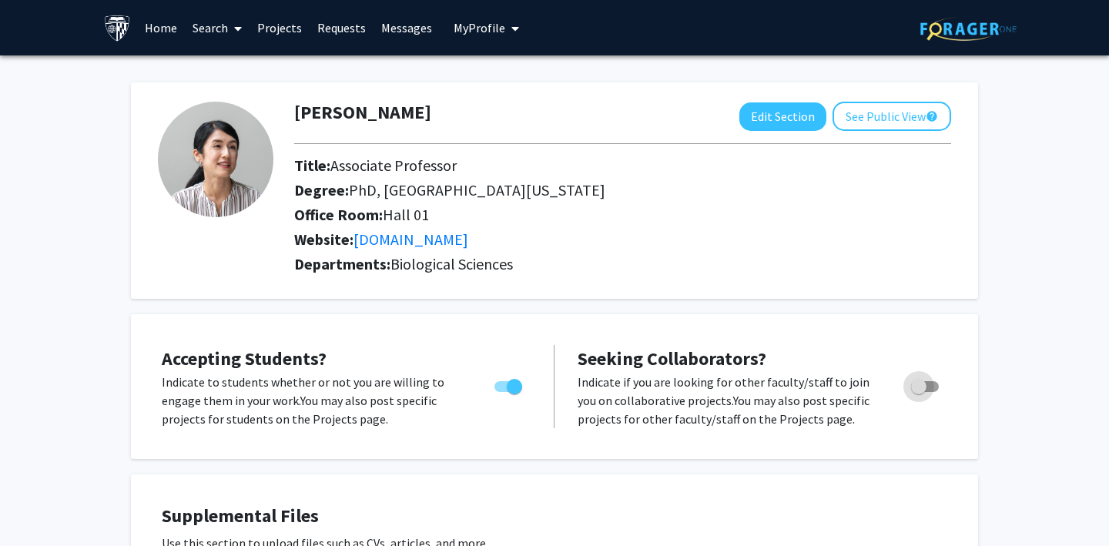
checkbox input "true"
click at [206, 29] on link "Search" at bounding box center [217, 28] width 65 height 54
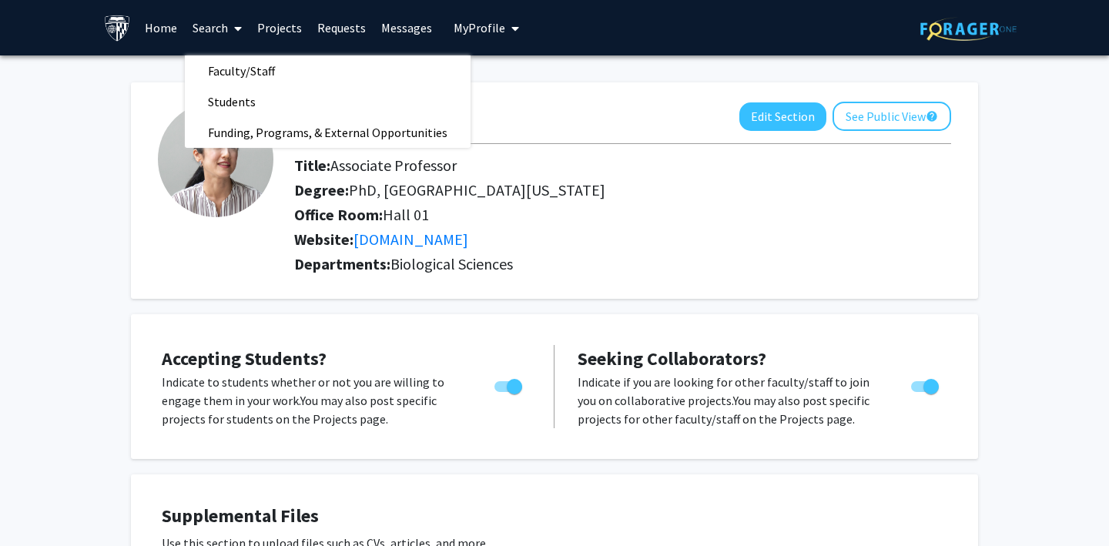
click at [257, 28] on link "Projects" at bounding box center [280, 28] width 60 height 54
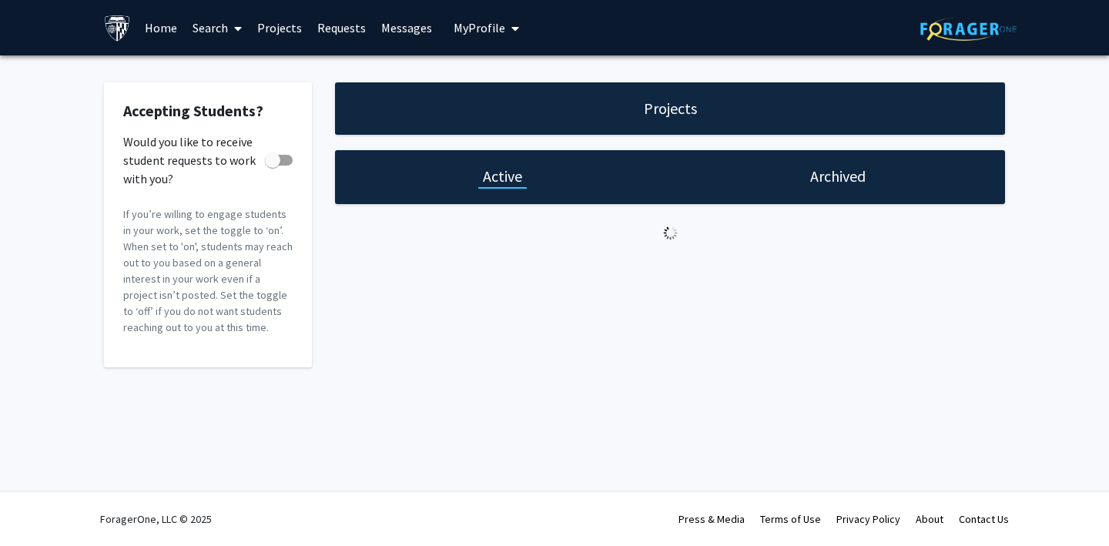
checkbox input "true"
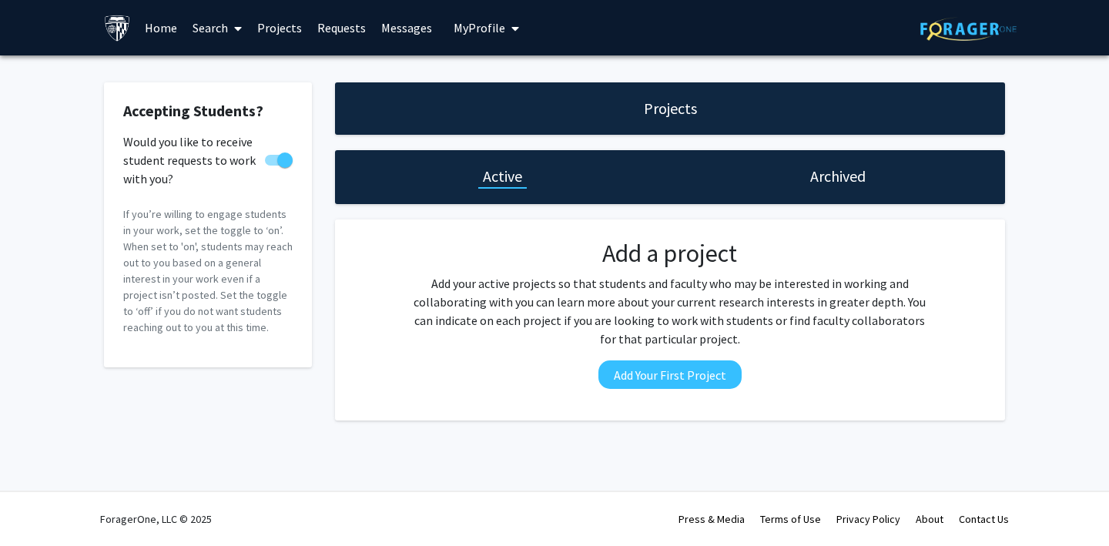
click at [347, 32] on link "Requests" at bounding box center [342, 28] width 64 height 54
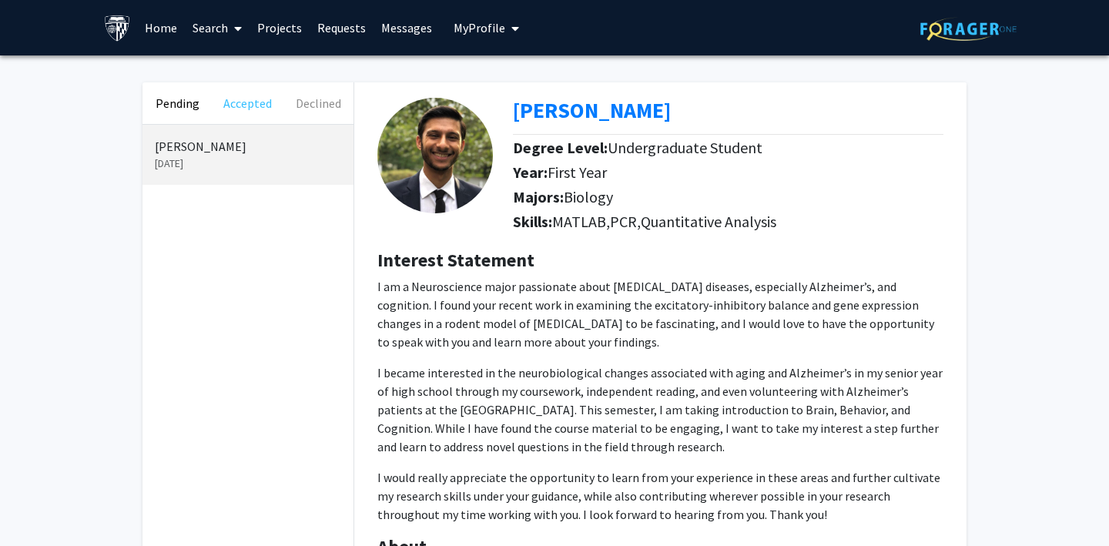
click at [246, 104] on button "Accepted" at bounding box center [248, 103] width 70 height 42
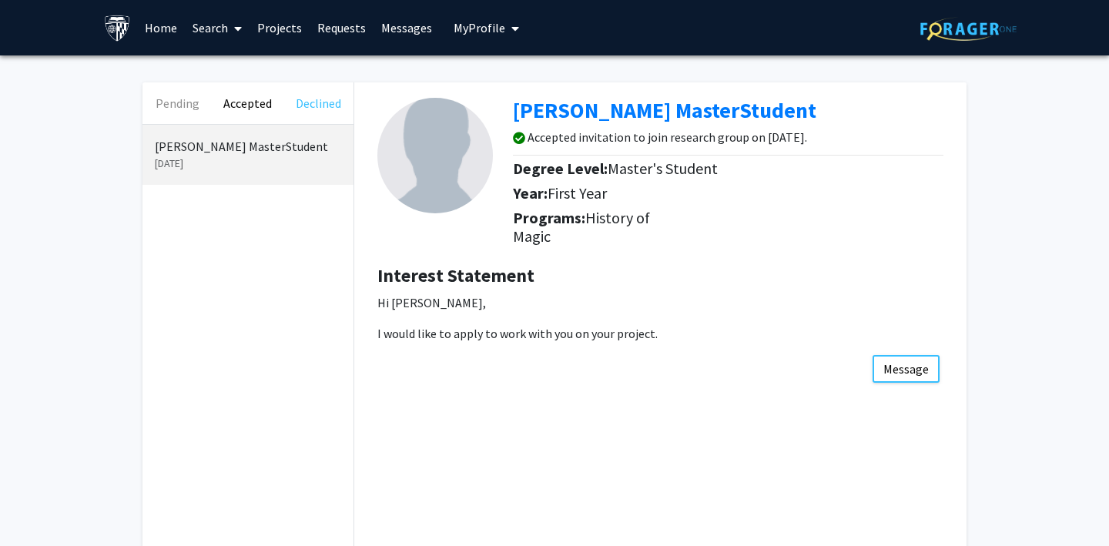
click at [317, 101] on button "Declined" at bounding box center [318, 103] width 70 height 42
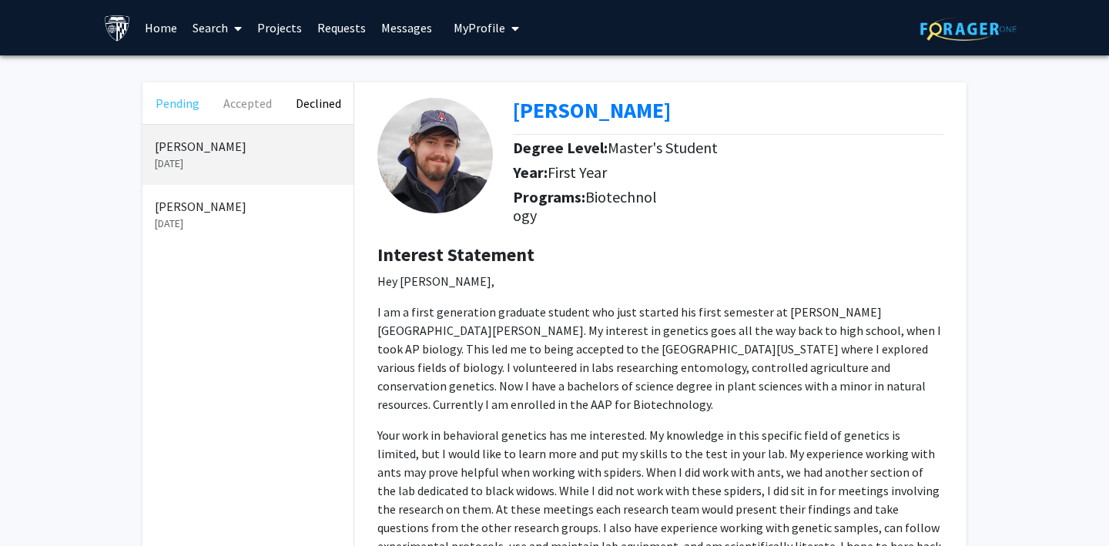
click at [175, 102] on button "Pending" at bounding box center [178, 103] width 70 height 42
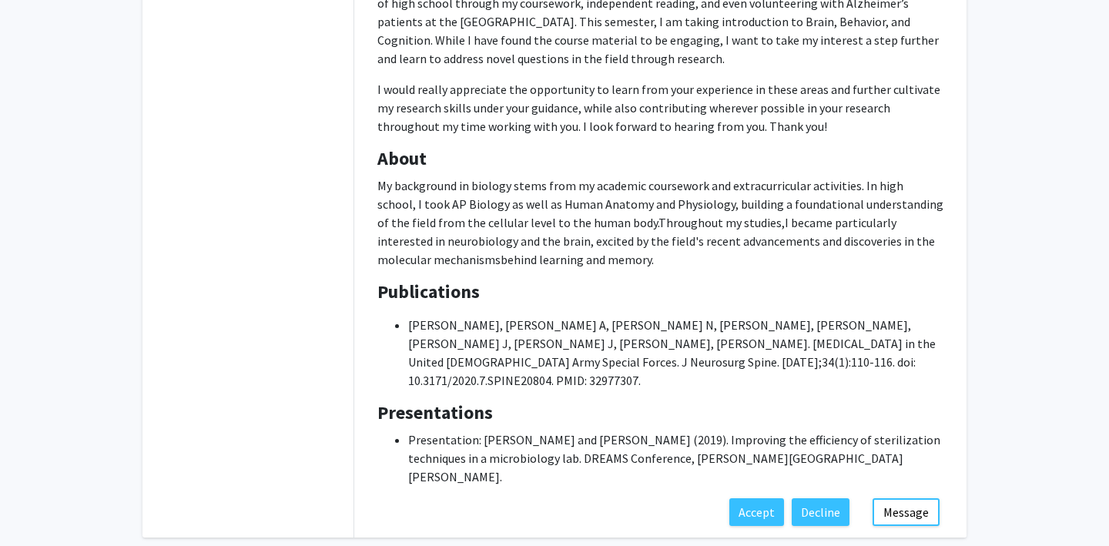
scroll to position [424, 0]
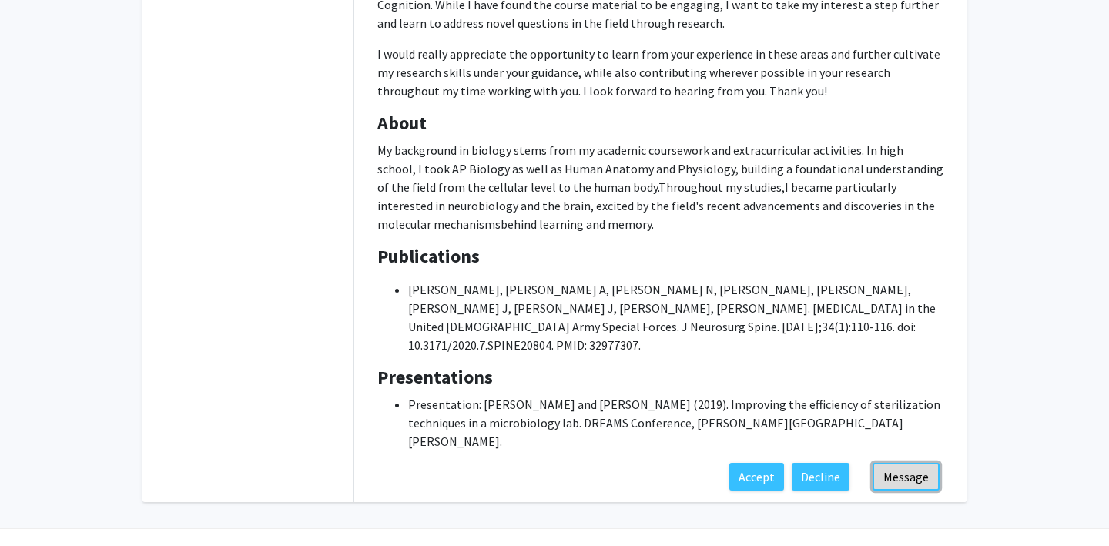
click at [913, 463] on button "Message" at bounding box center [906, 477] width 67 height 28
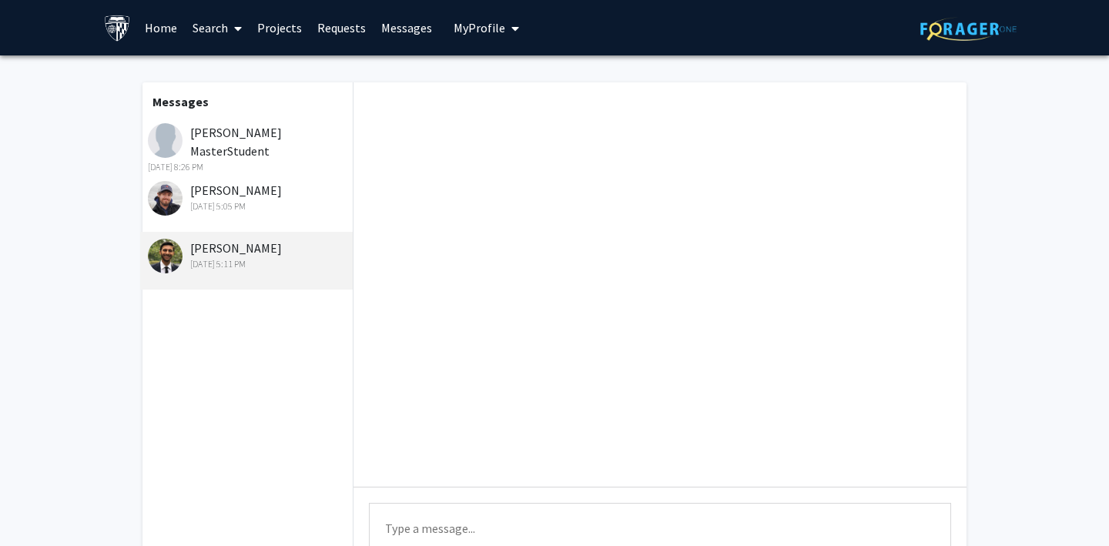
scroll to position [169, 0]
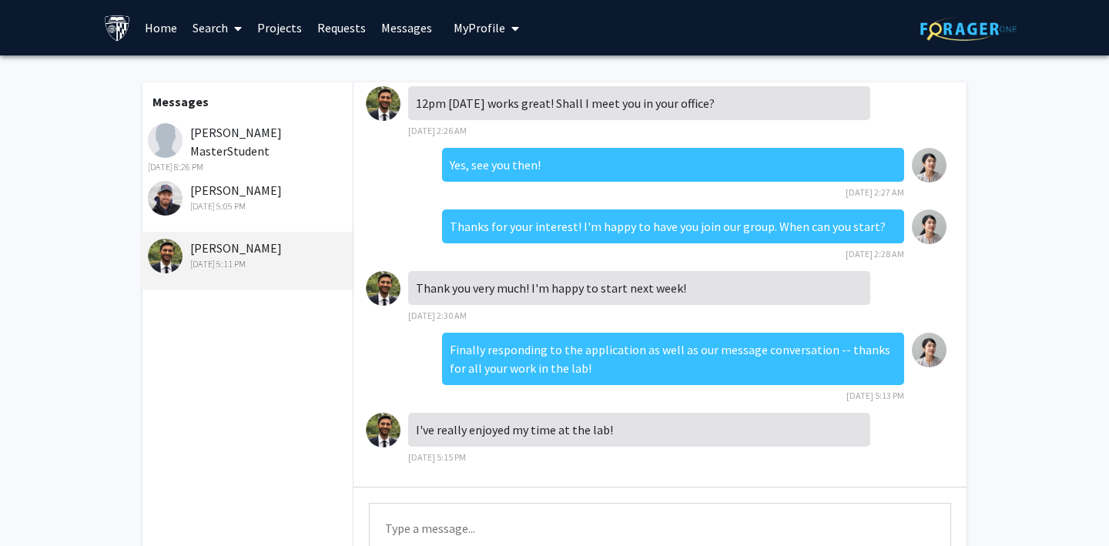
click at [278, 27] on link "Projects" at bounding box center [280, 28] width 60 height 54
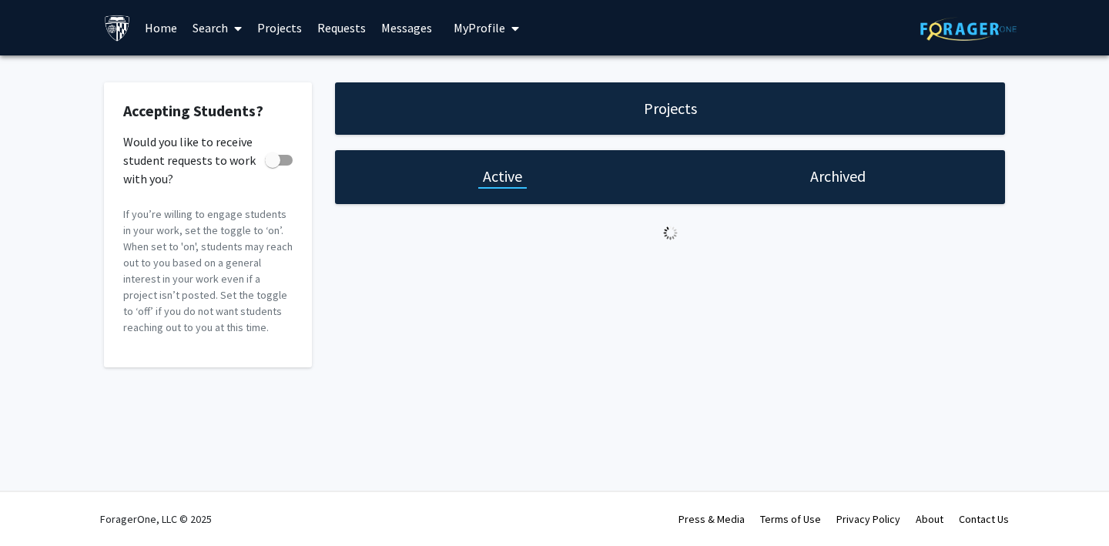
checkbox input "true"
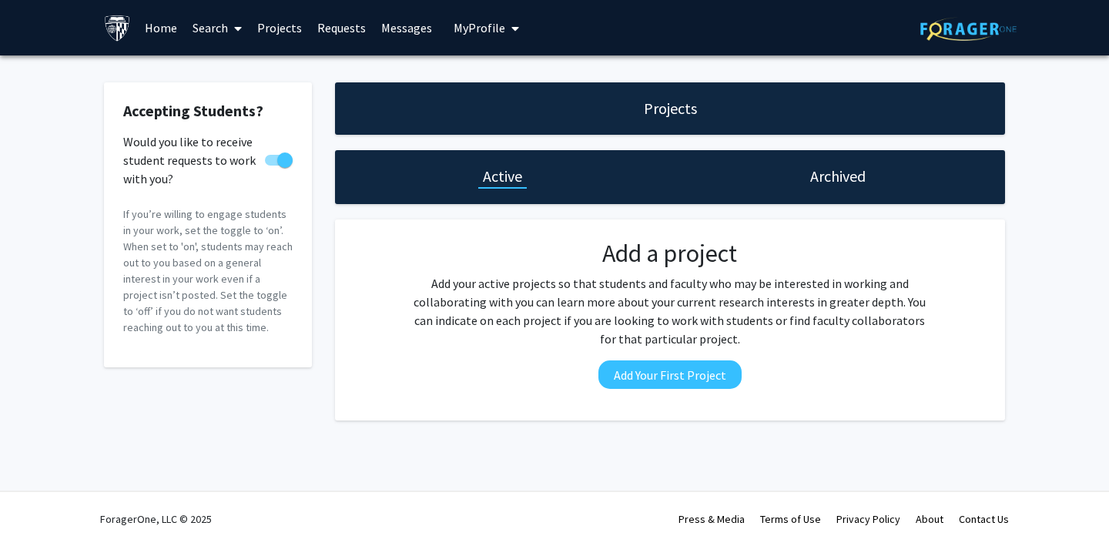
click at [810, 196] on div "Archived" at bounding box center [837, 177] width 335 height 54
click at [816, 182] on h1 "Archived" at bounding box center [837, 177] width 55 height 22
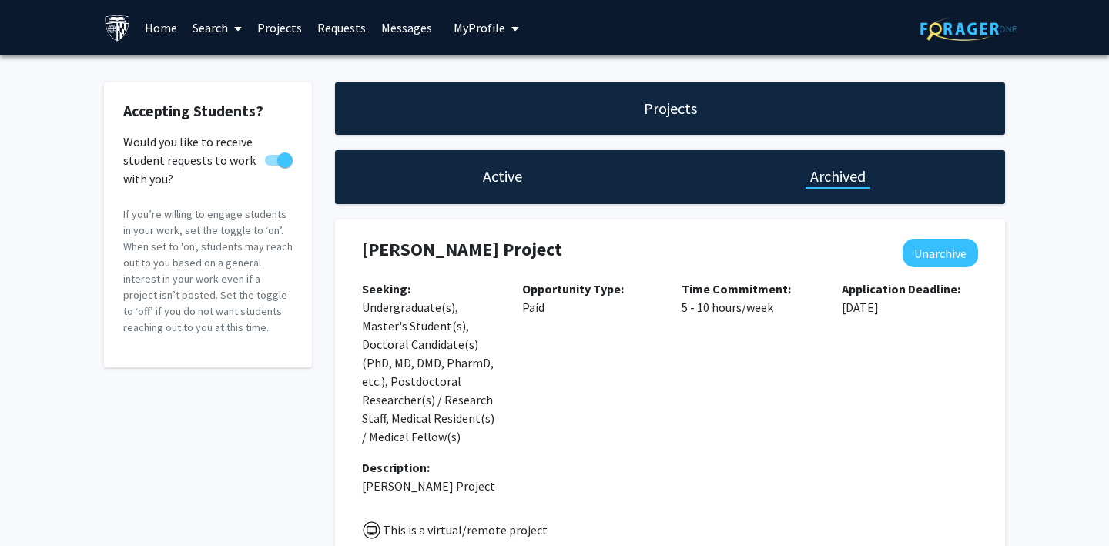
click at [382, 25] on link "Messages" at bounding box center [407, 28] width 66 height 54
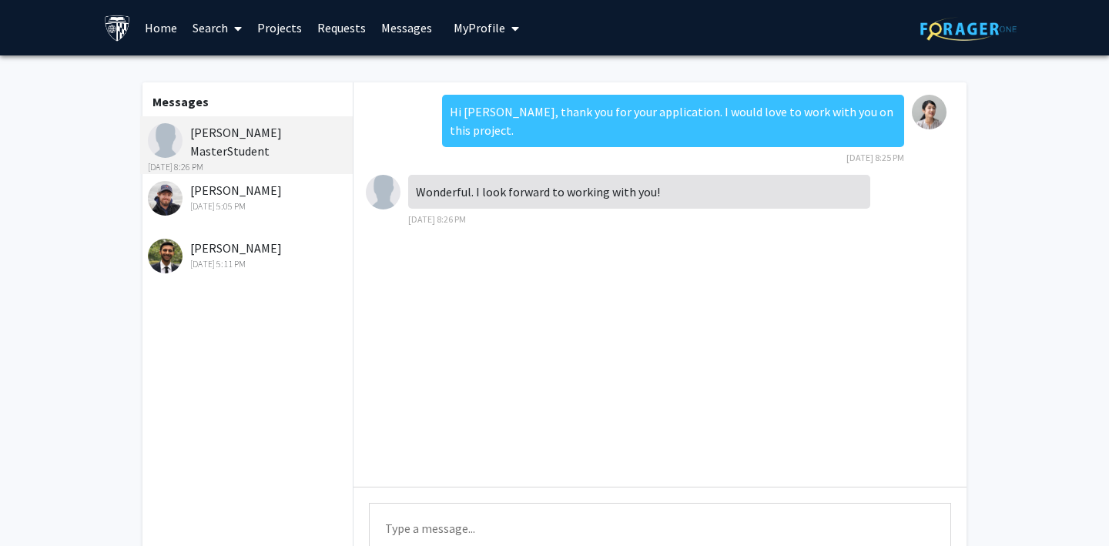
click at [334, 33] on link "Requests" at bounding box center [342, 28] width 64 height 54
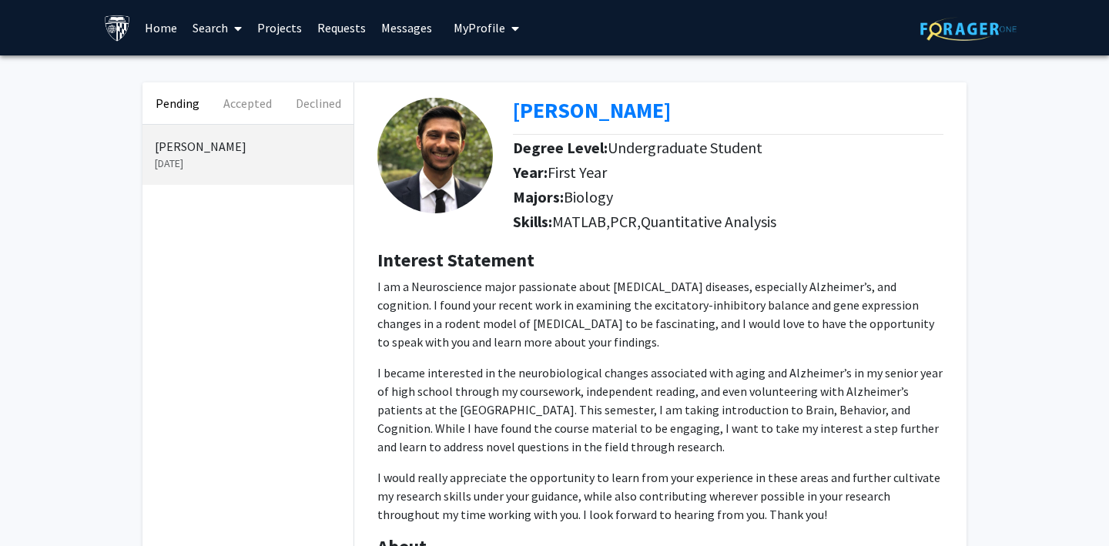
click at [275, 27] on link "Projects" at bounding box center [280, 28] width 60 height 54
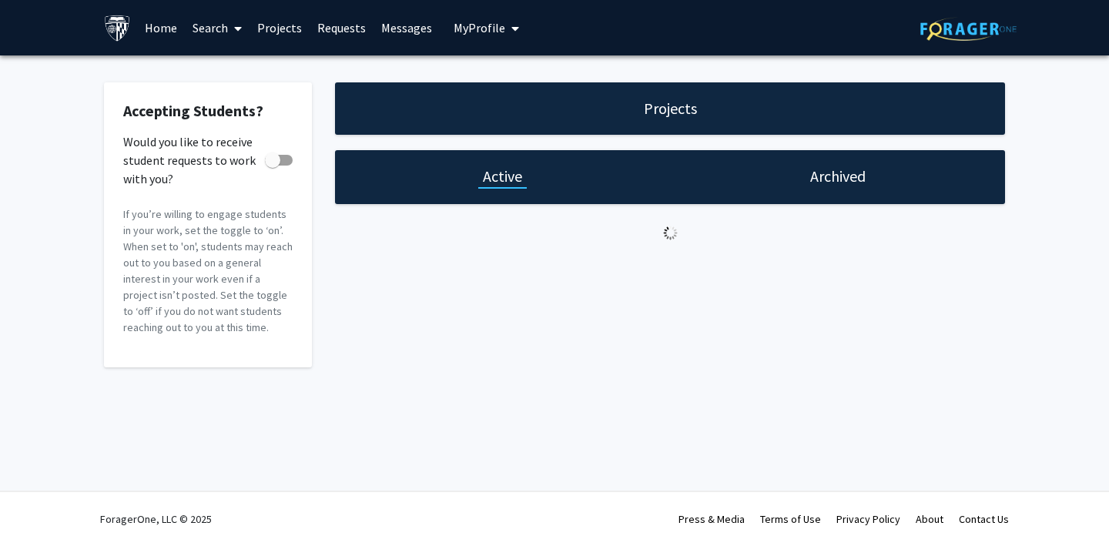
checkbox input "true"
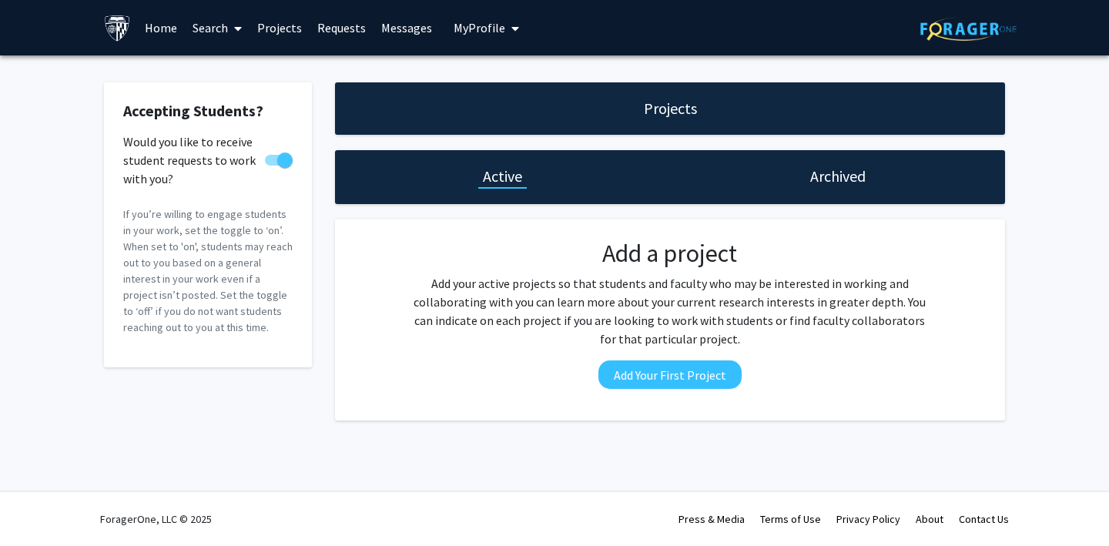
click at [206, 27] on link "Search" at bounding box center [217, 28] width 65 height 54
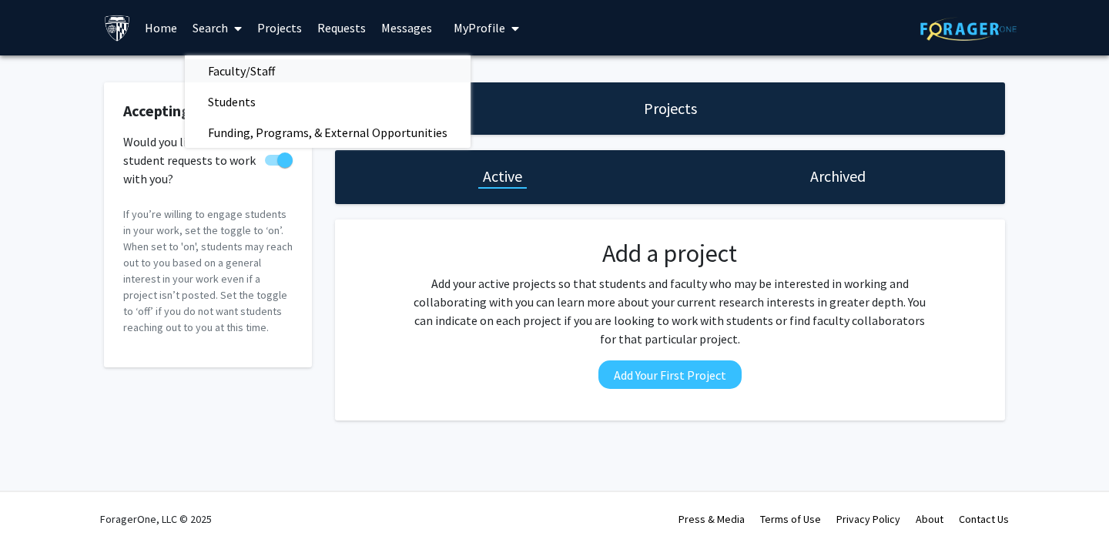
click at [232, 70] on span "Faculty/Staff" at bounding box center [241, 70] width 113 height 31
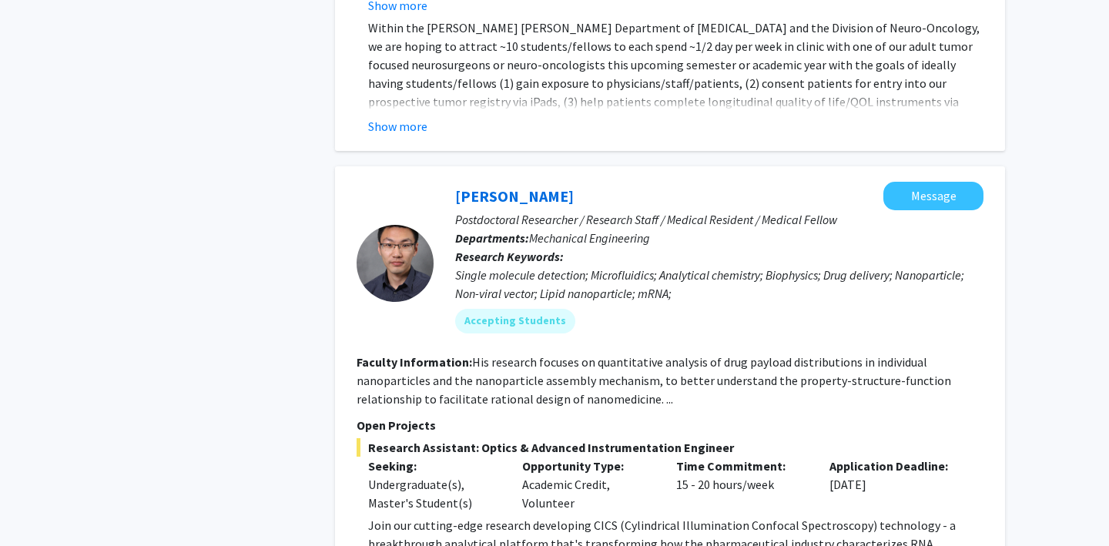
scroll to position [4932, 0]
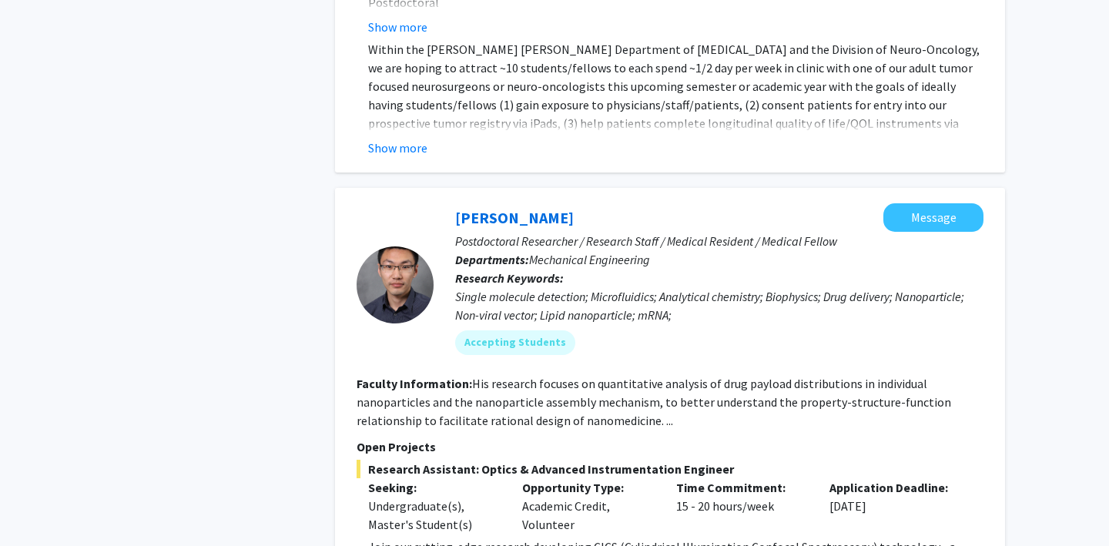
click at [394, 247] on div at bounding box center [395, 285] width 77 height 77
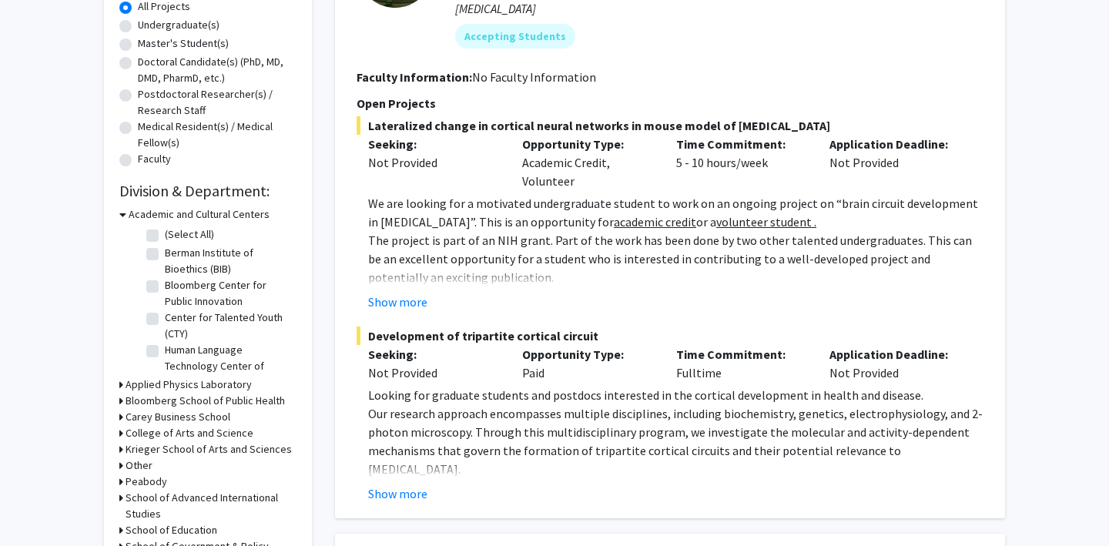
scroll to position [0, 0]
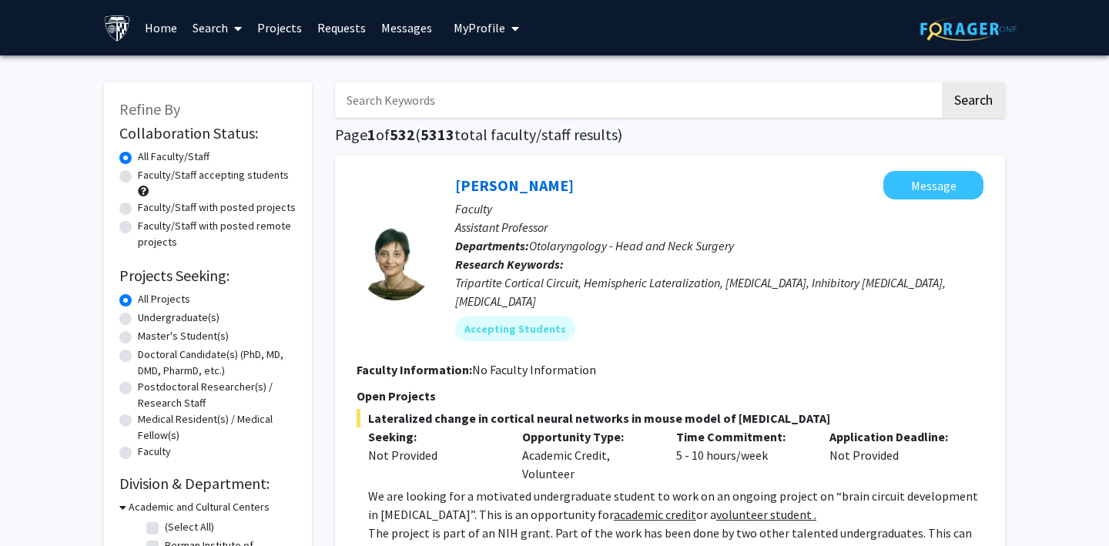
click at [457, 22] on span "My Profile" at bounding box center [480, 27] width 52 height 15
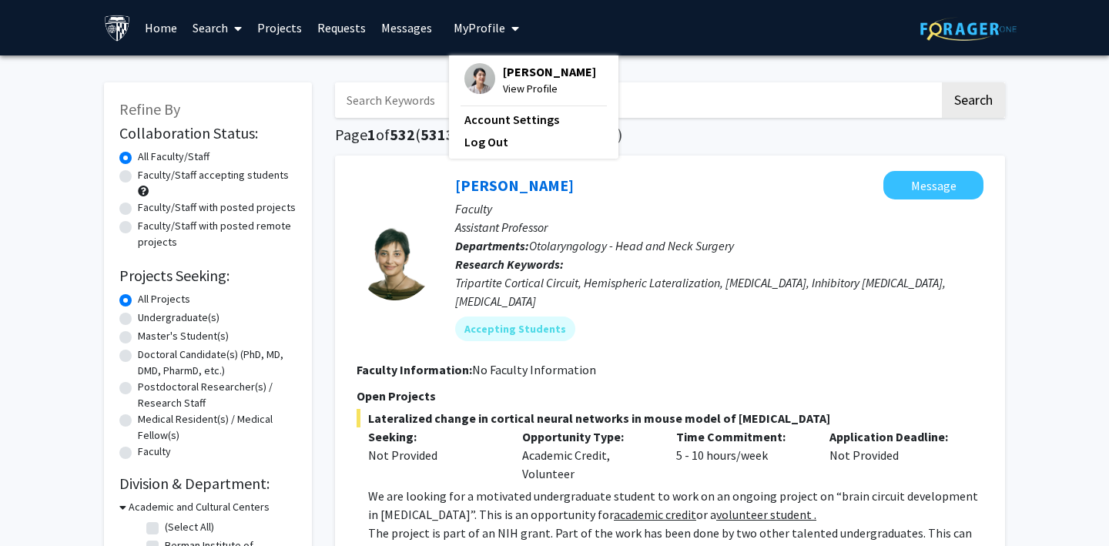
click at [457, 22] on span "My Profile" at bounding box center [480, 27] width 52 height 15
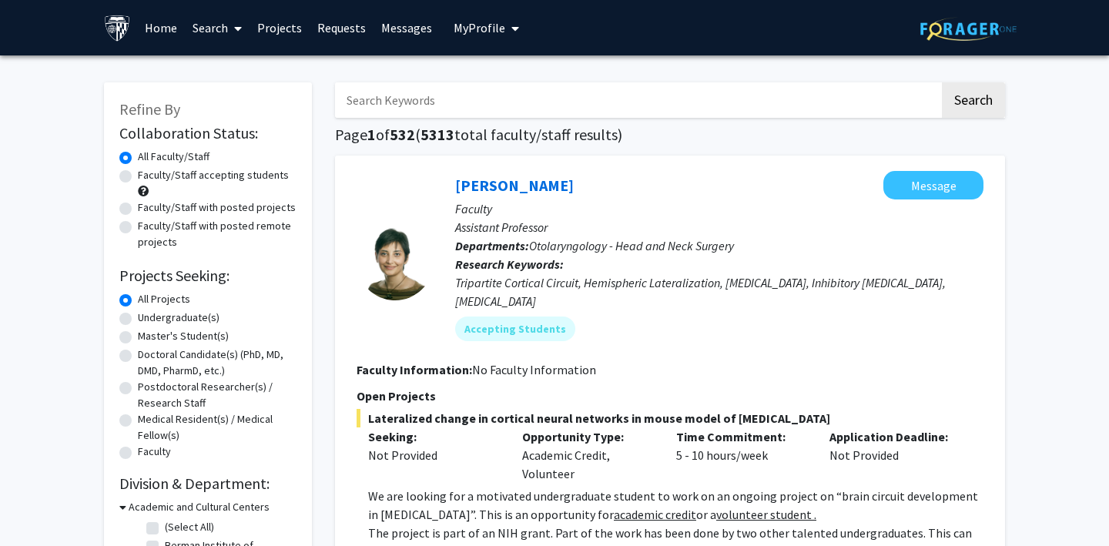
click at [337, 28] on link "Requests" at bounding box center [342, 28] width 64 height 54
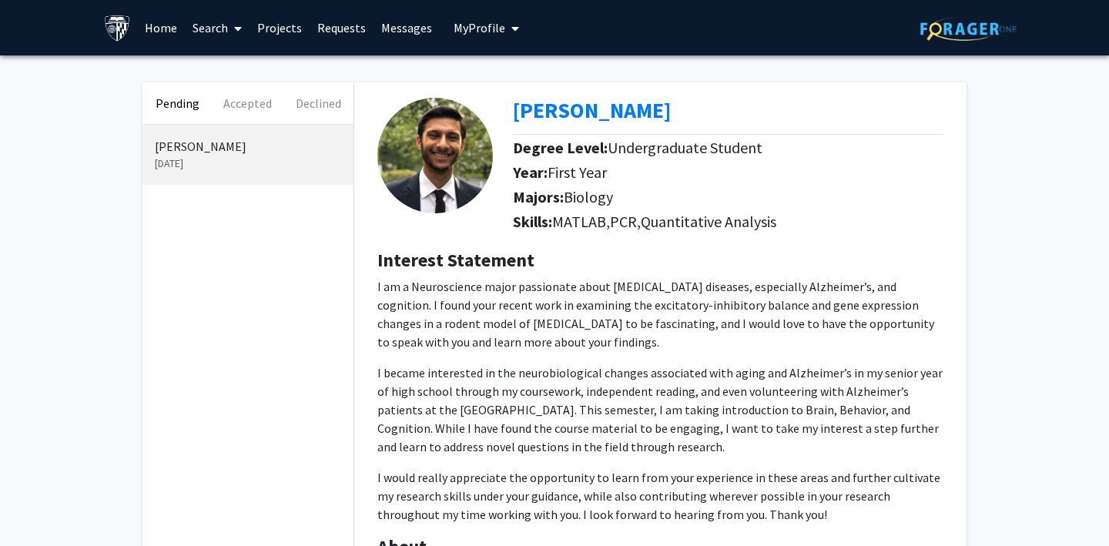
click at [271, 31] on link "Projects" at bounding box center [280, 28] width 60 height 54
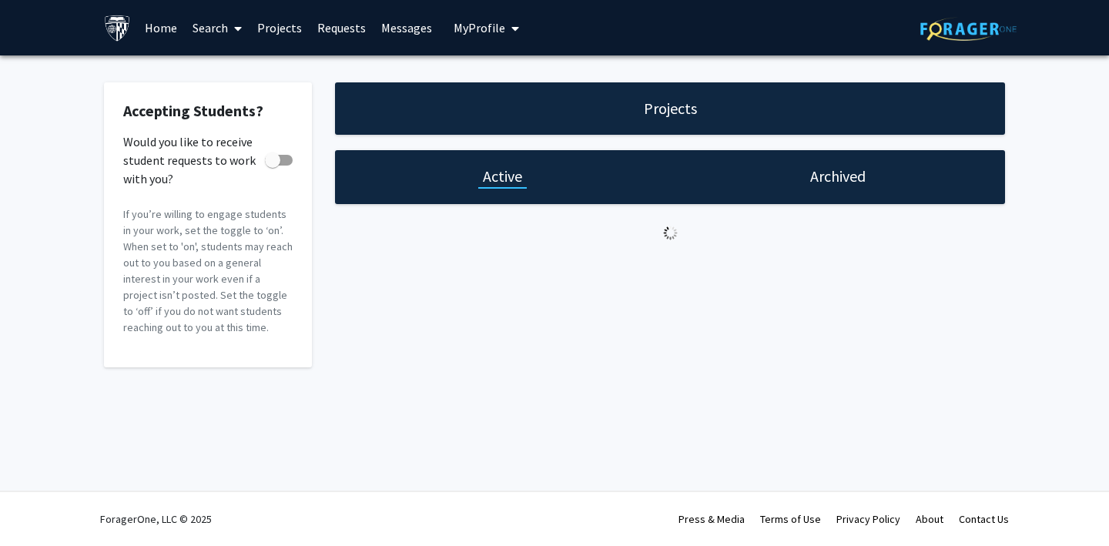
checkbox input "true"
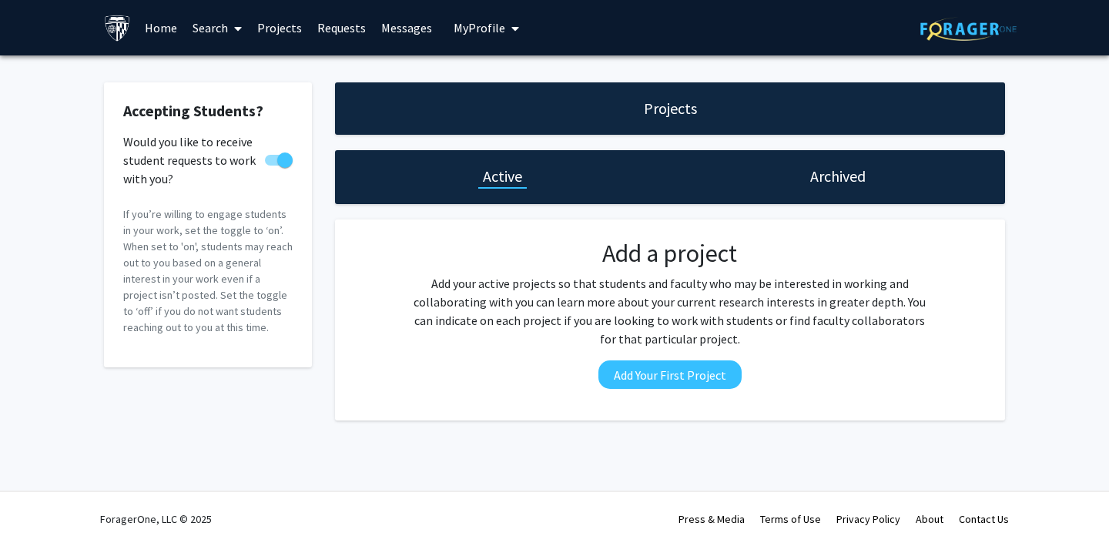
click at [336, 31] on link "Requests" at bounding box center [342, 28] width 64 height 54
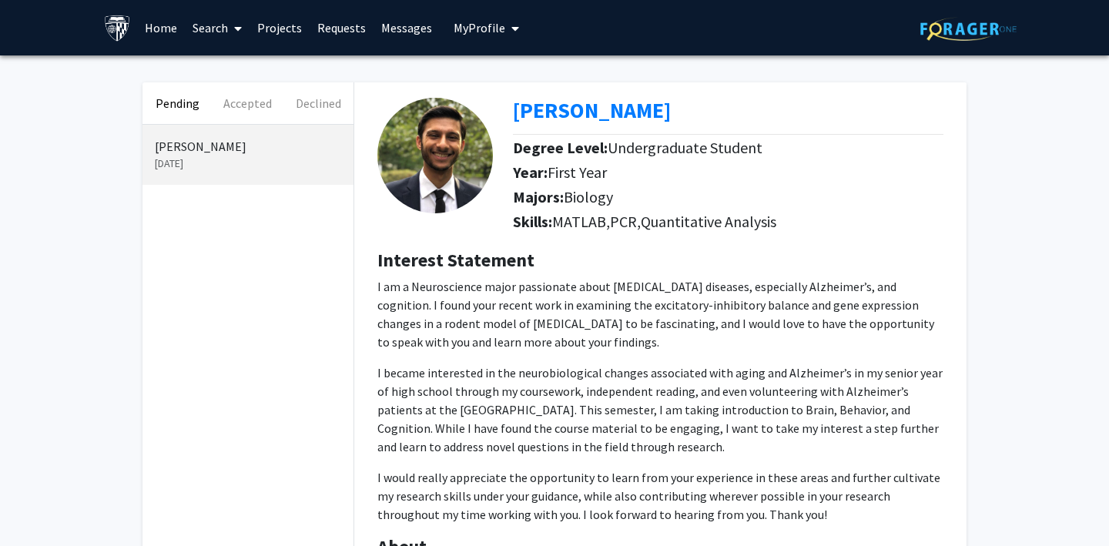
click at [391, 30] on link "Messages" at bounding box center [407, 28] width 66 height 54
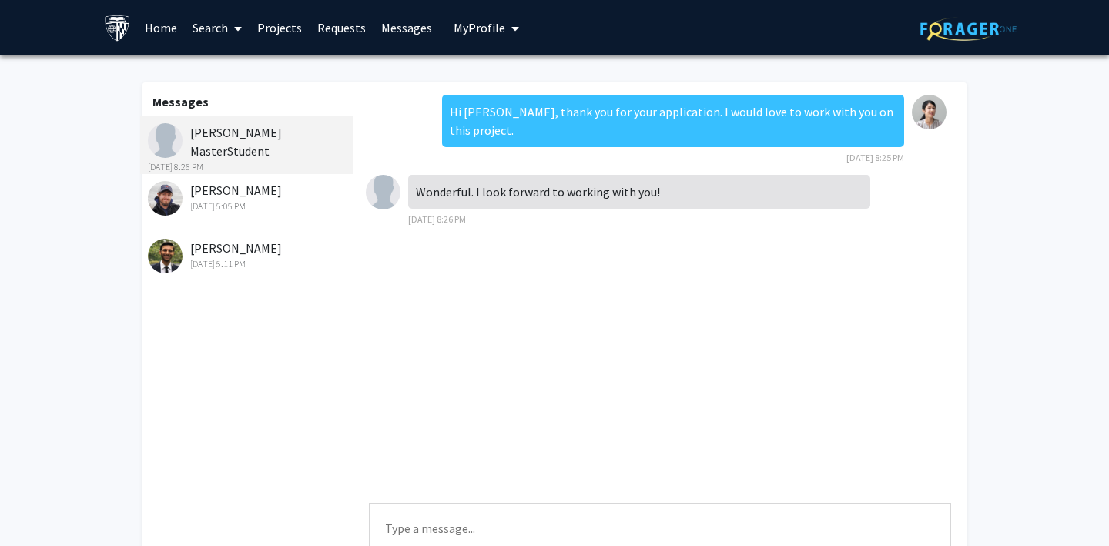
click at [341, 25] on link "Requests" at bounding box center [342, 28] width 64 height 54
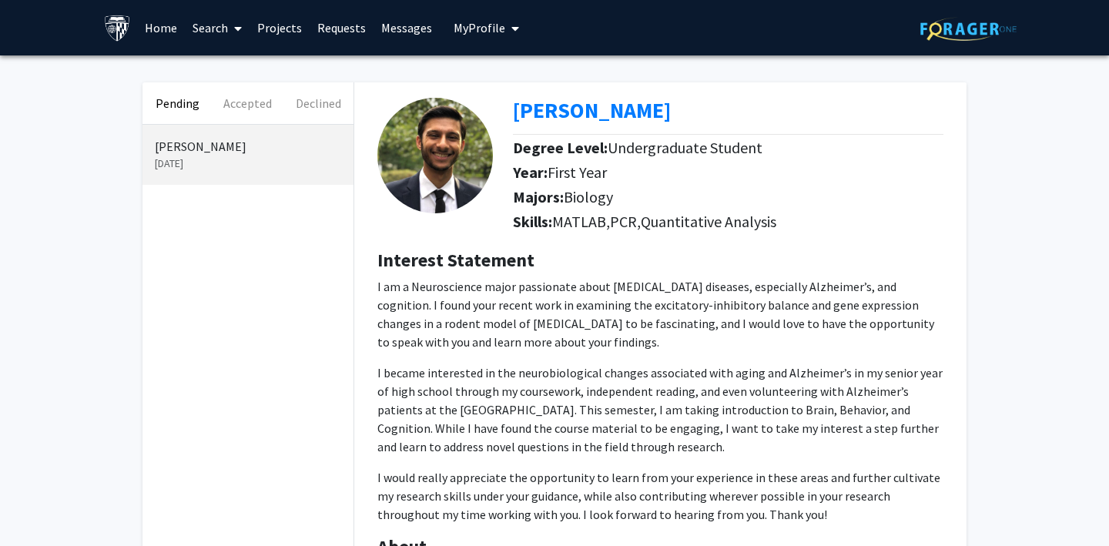
click at [261, 21] on link "Projects" at bounding box center [280, 28] width 60 height 54
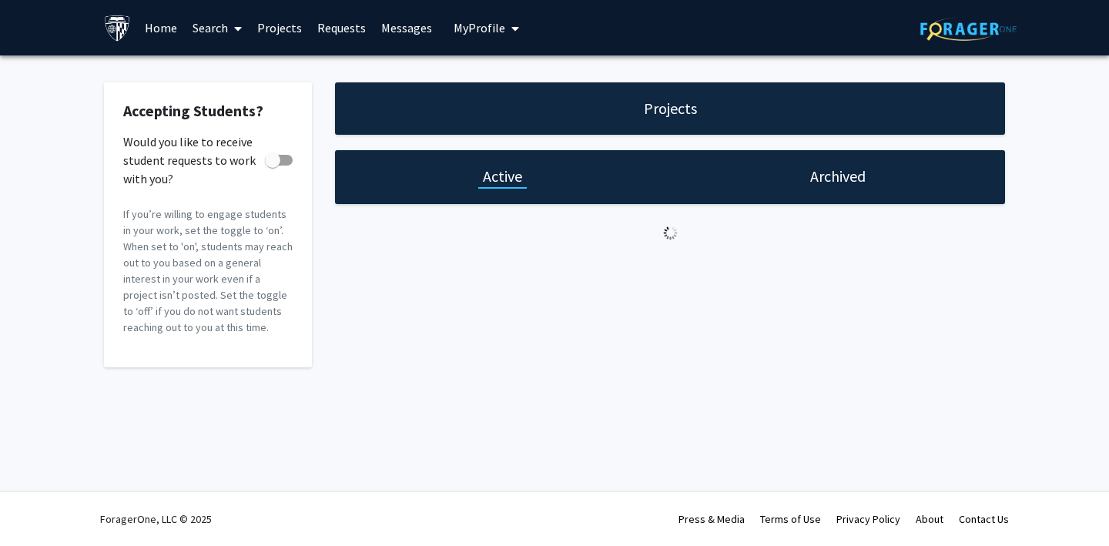
checkbox input "true"
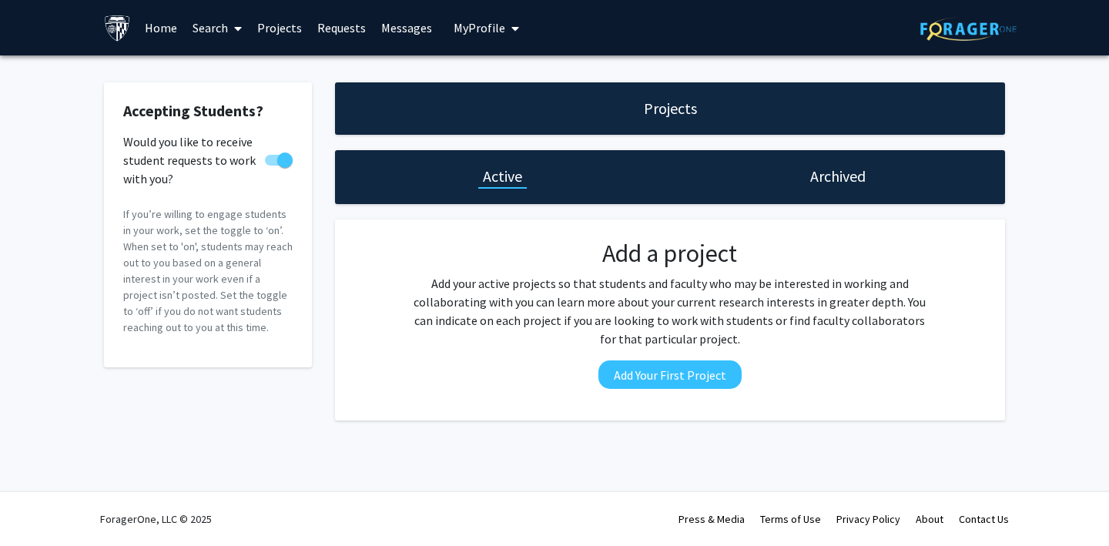
click at [336, 22] on link "Requests" at bounding box center [342, 28] width 64 height 54
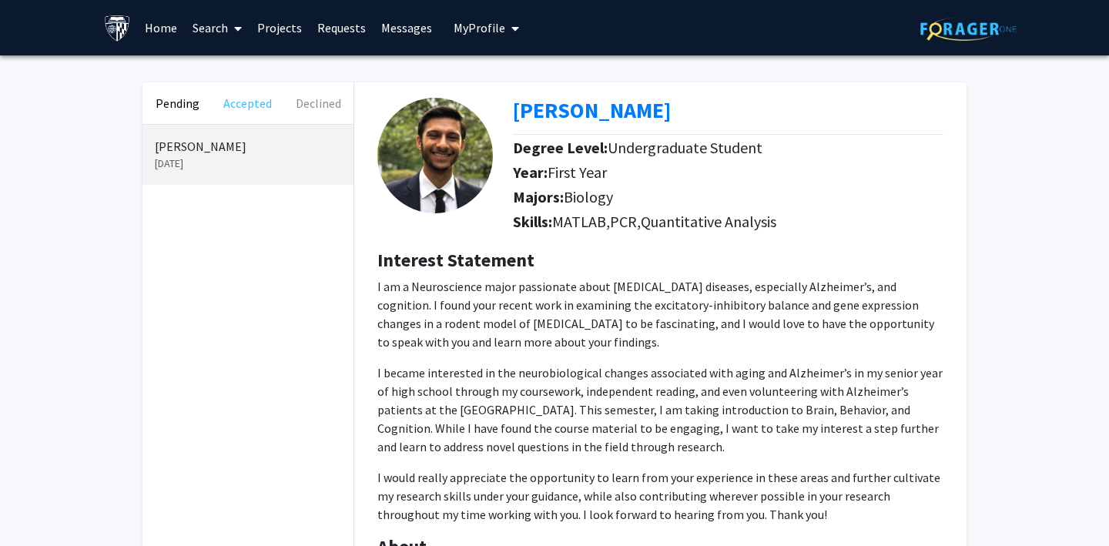
click at [239, 107] on button "Accepted" at bounding box center [248, 103] width 70 height 42
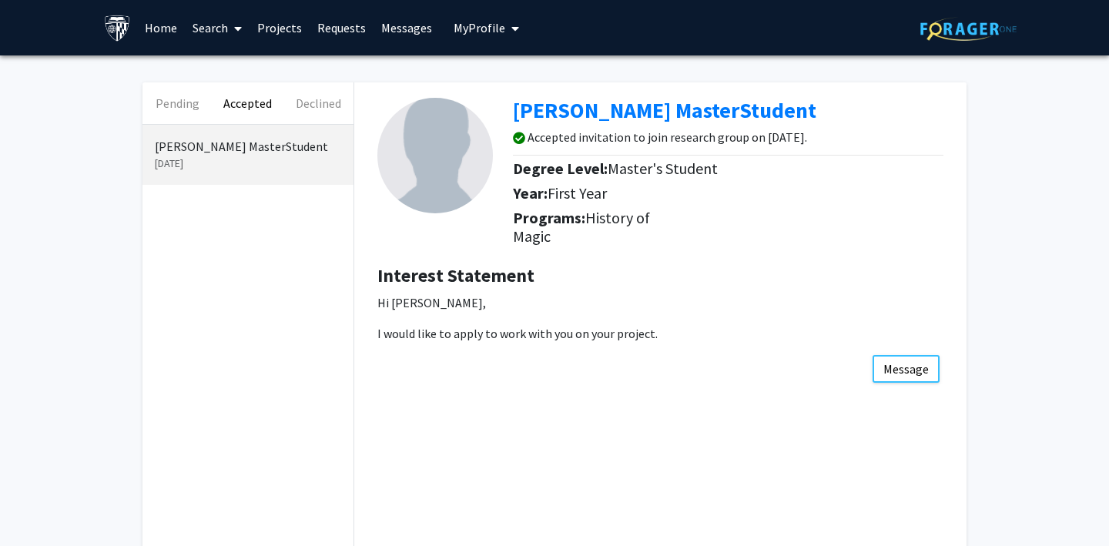
click at [403, 32] on link "Messages" at bounding box center [407, 28] width 66 height 54
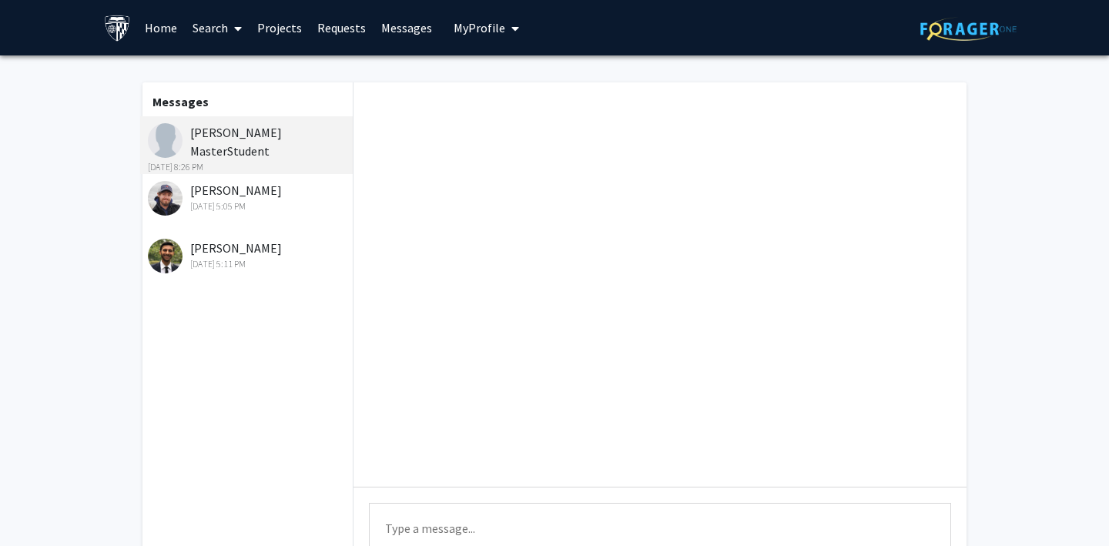
click at [279, 26] on link "Projects" at bounding box center [280, 28] width 60 height 54
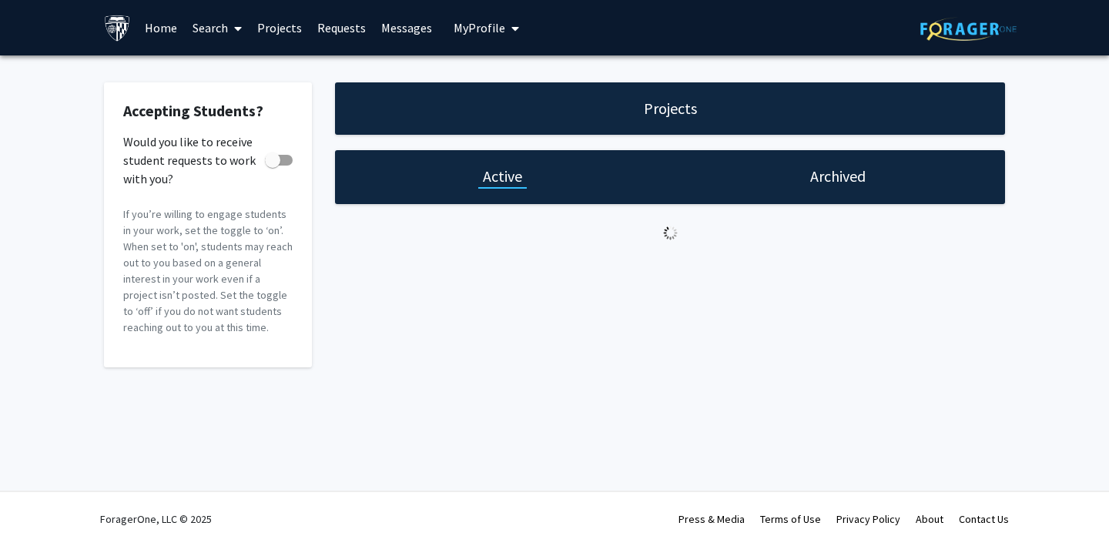
checkbox input "true"
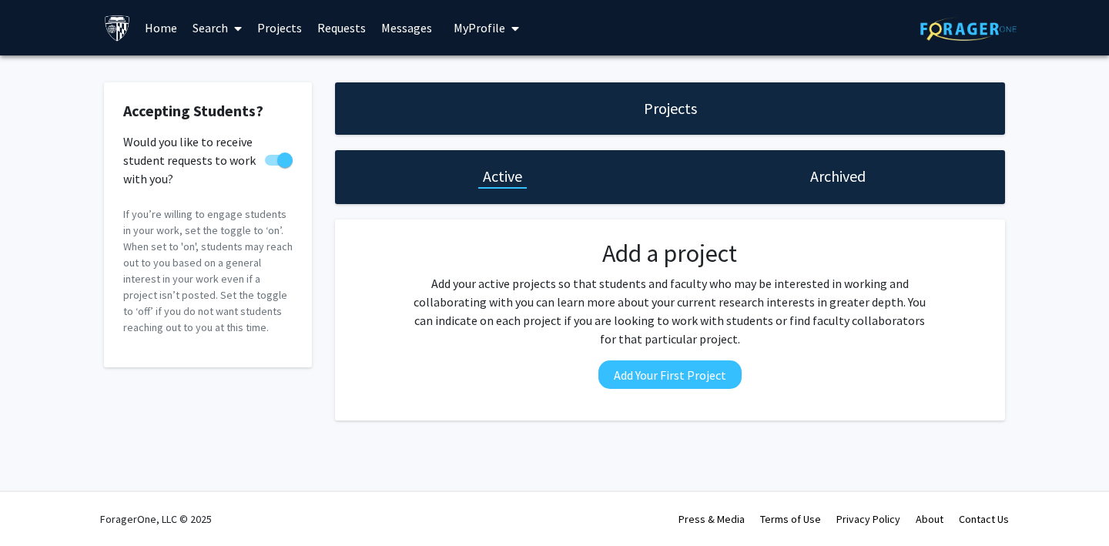
click at [334, 31] on link "Requests" at bounding box center [342, 28] width 64 height 54
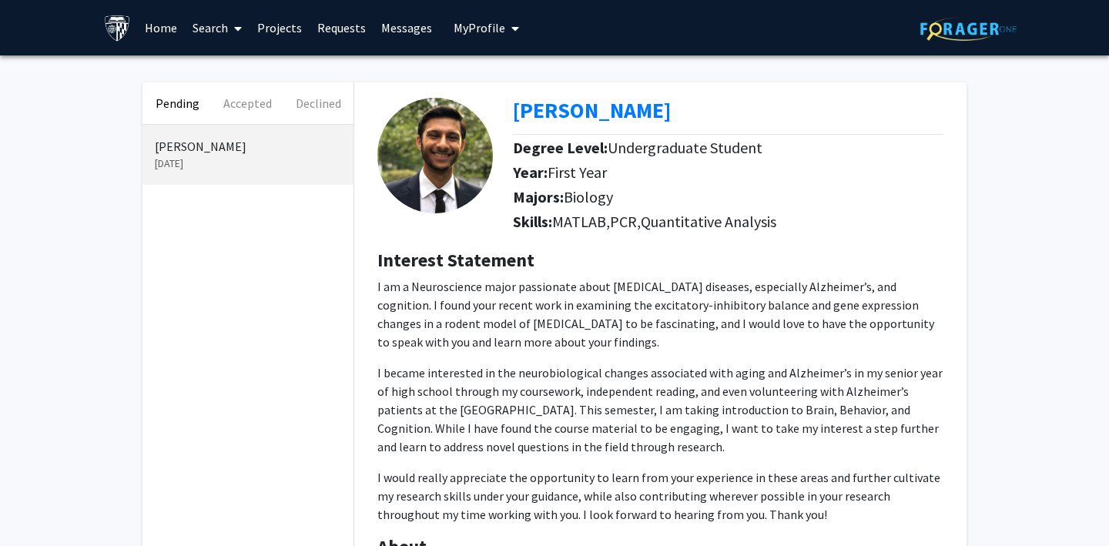
click at [458, 40] on button "My Profile" at bounding box center [486, 27] width 75 height 55
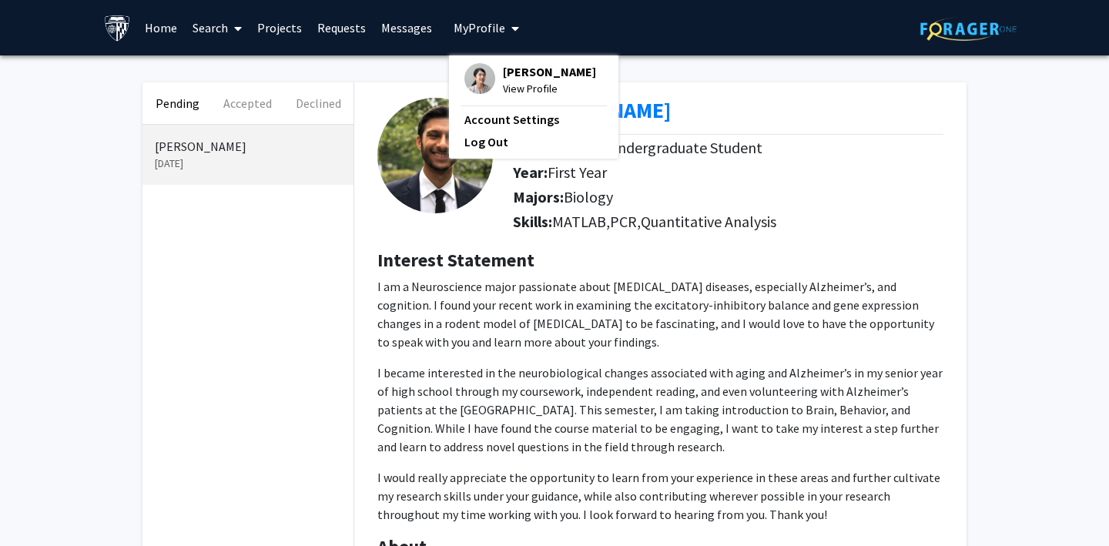
click at [464, 30] on span "My Profile" at bounding box center [480, 27] width 52 height 15
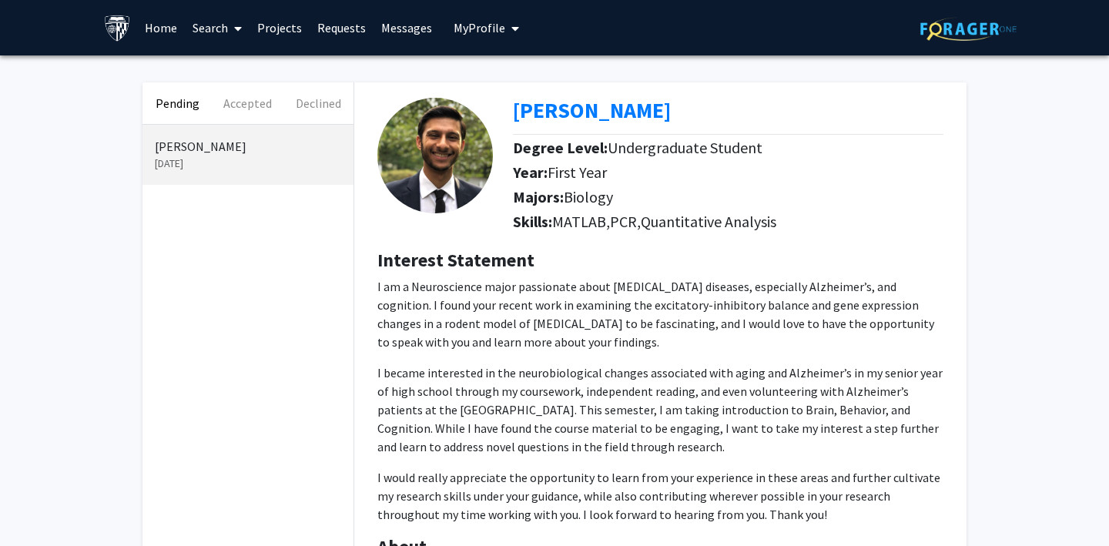
click at [471, 29] on span "My Profile" at bounding box center [480, 27] width 52 height 15
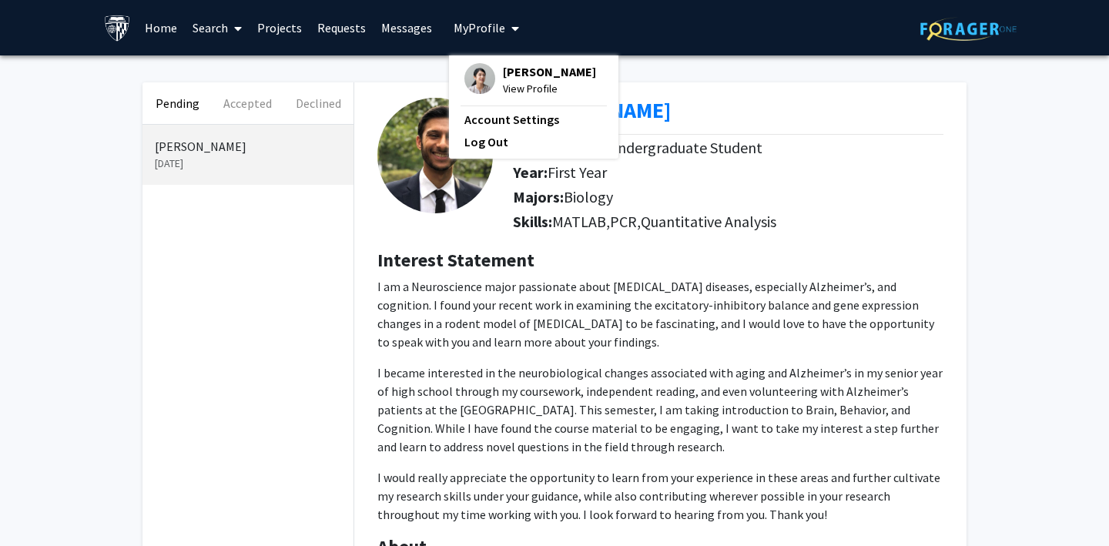
click at [471, 29] on span "My Profile" at bounding box center [480, 27] width 52 height 15
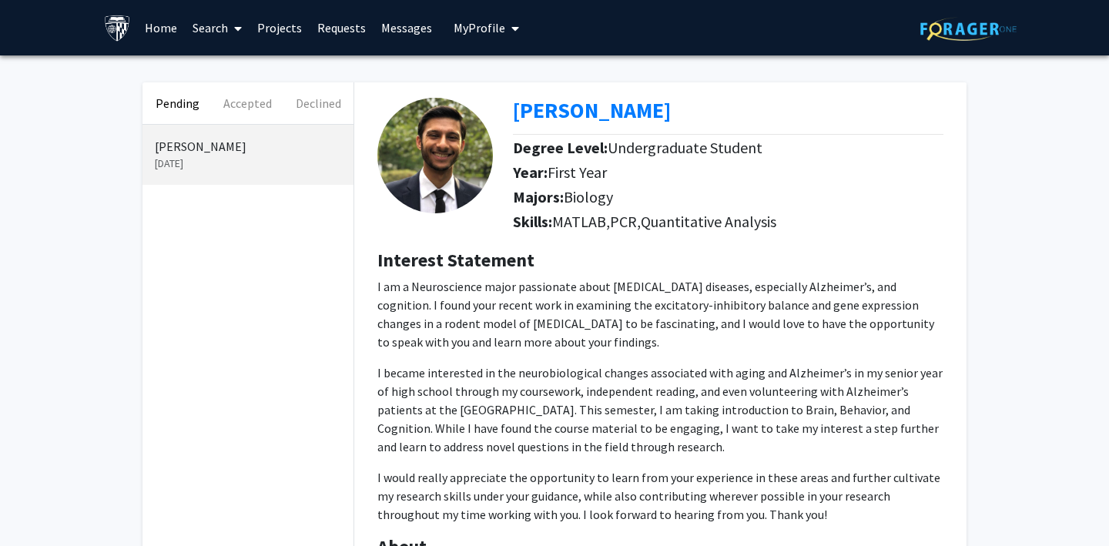
click at [491, 22] on span "My Profile" at bounding box center [480, 27] width 52 height 15
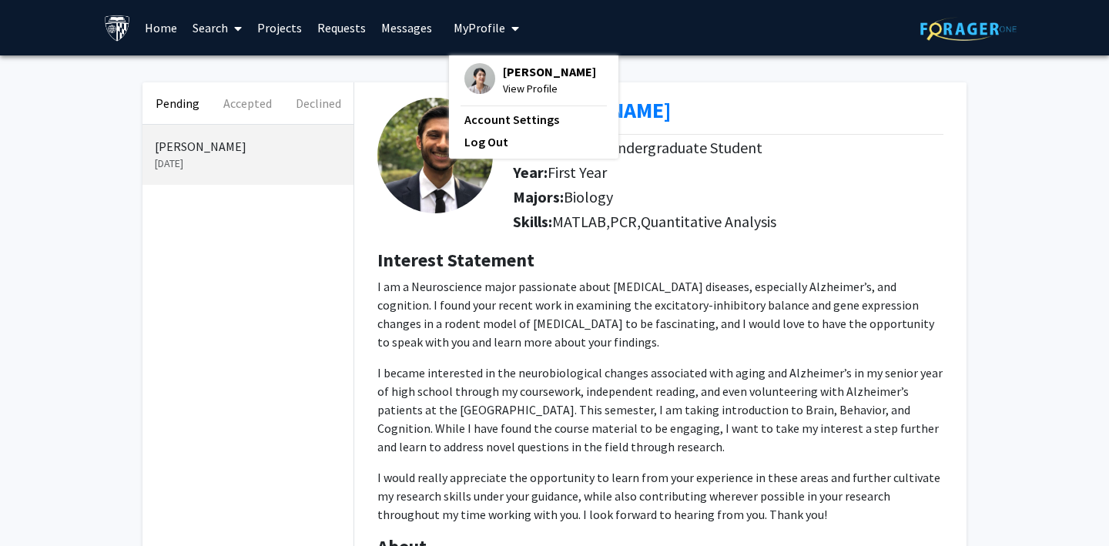
click at [491, 22] on span "My Profile" at bounding box center [480, 27] width 52 height 15
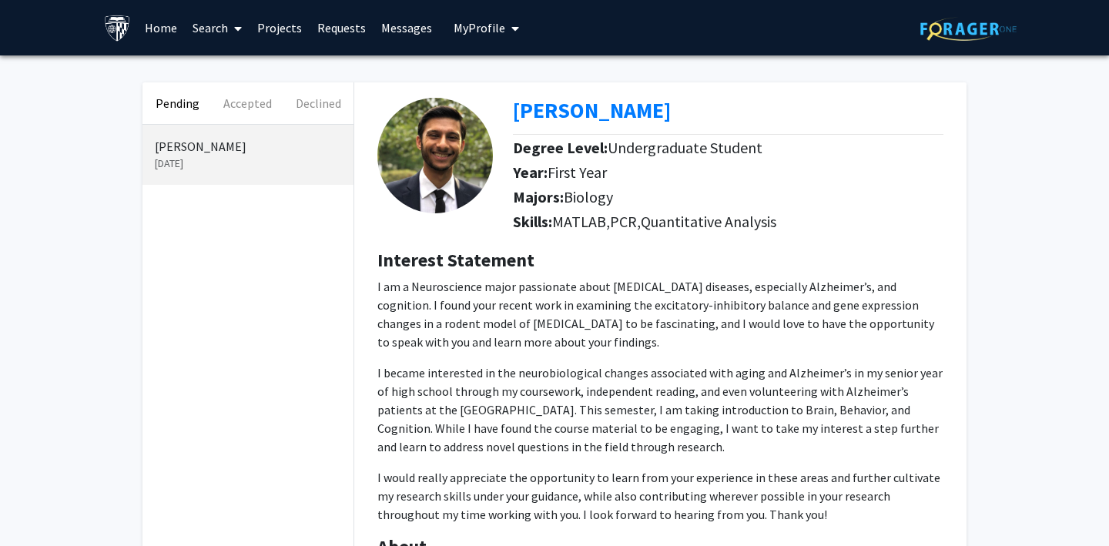
click at [492, 24] on span "My Profile" at bounding box center [480, 27] width 52 height 15
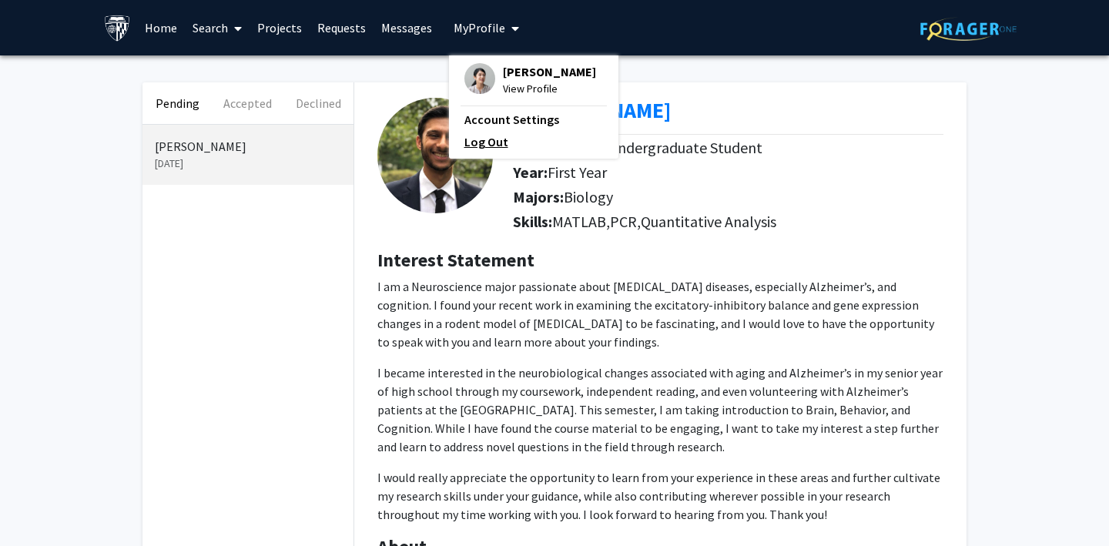
click at [485, 143] on link "Log Out" at bounding box center [533, 141] width 139 height 18
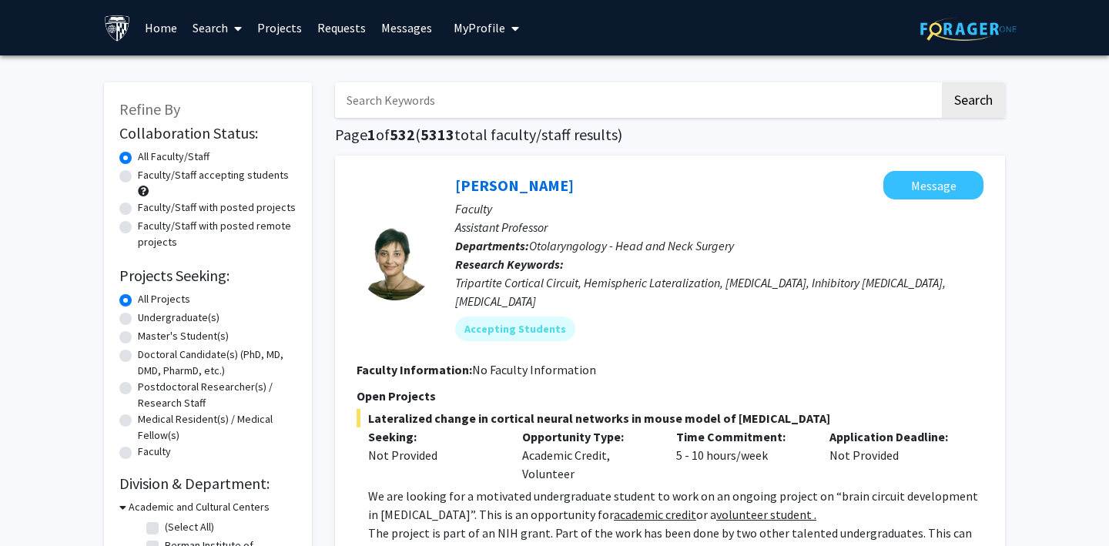
click at [487, 31] on span "My Profile" at bounding box center [480, 27] width 52 height 15
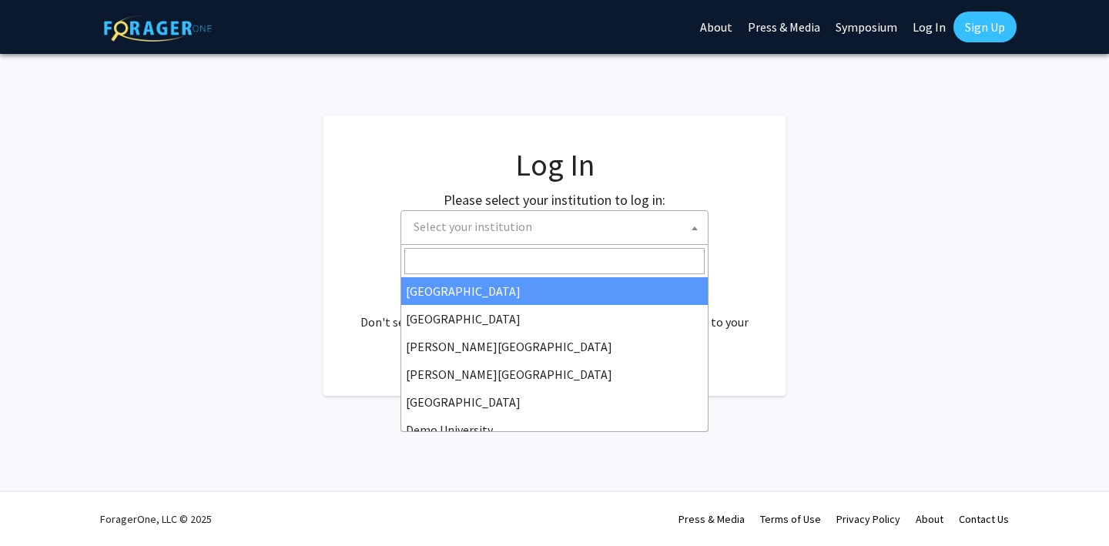
click at [542, 233] on span "Select your institution" at bounding box center [557, 227] width 300 height 32
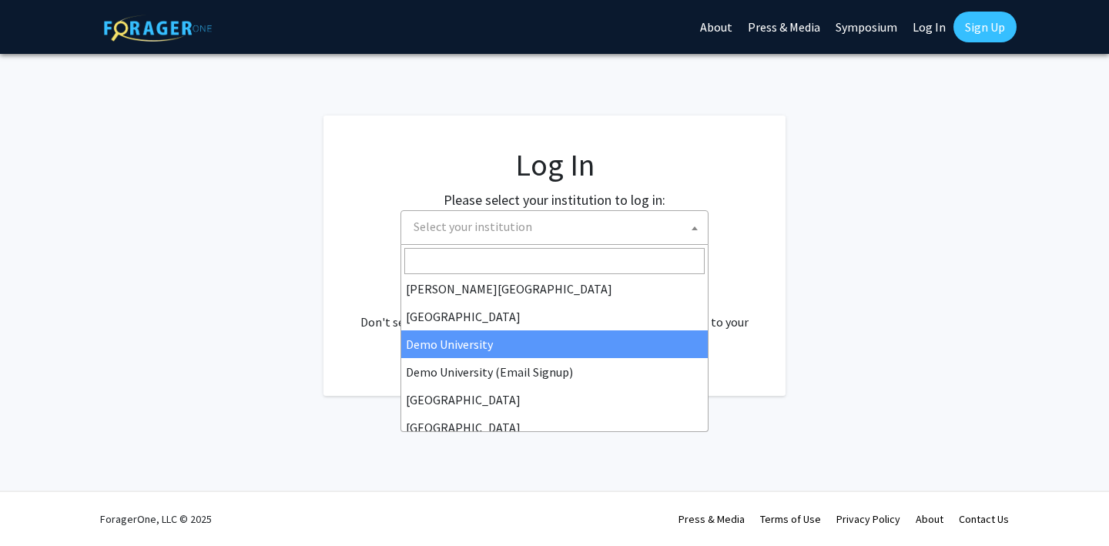
scroll to position [89, 0]
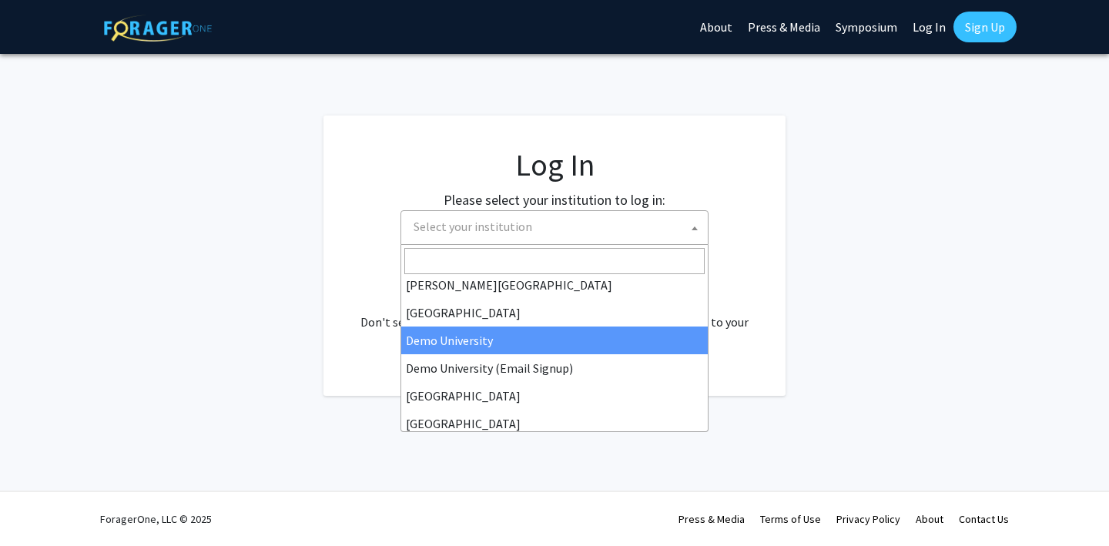
select select "8"
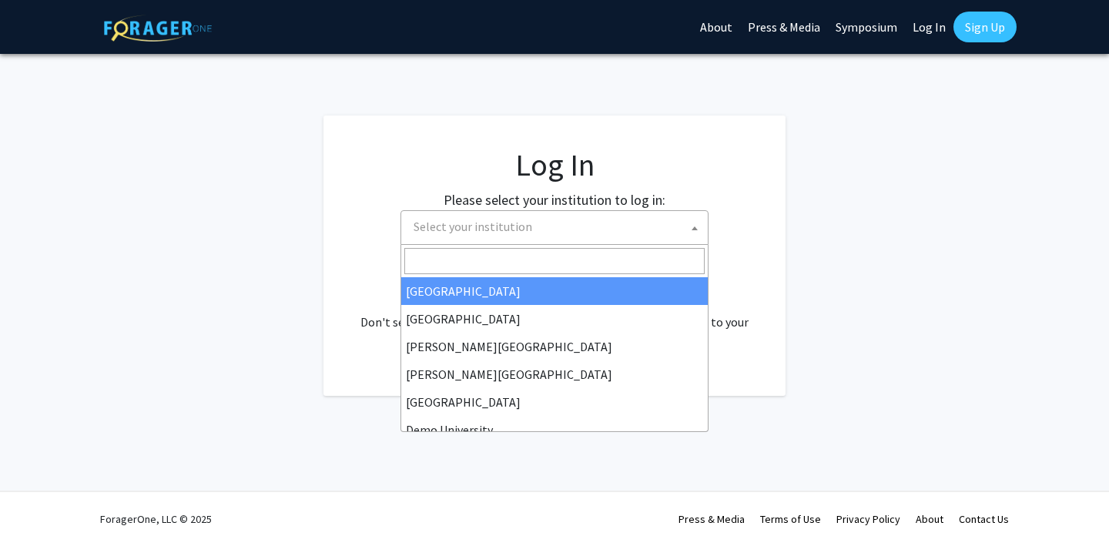
click at [568, 230] on span "Select your institution" at bounding box center [557, 227] width 300 height 32
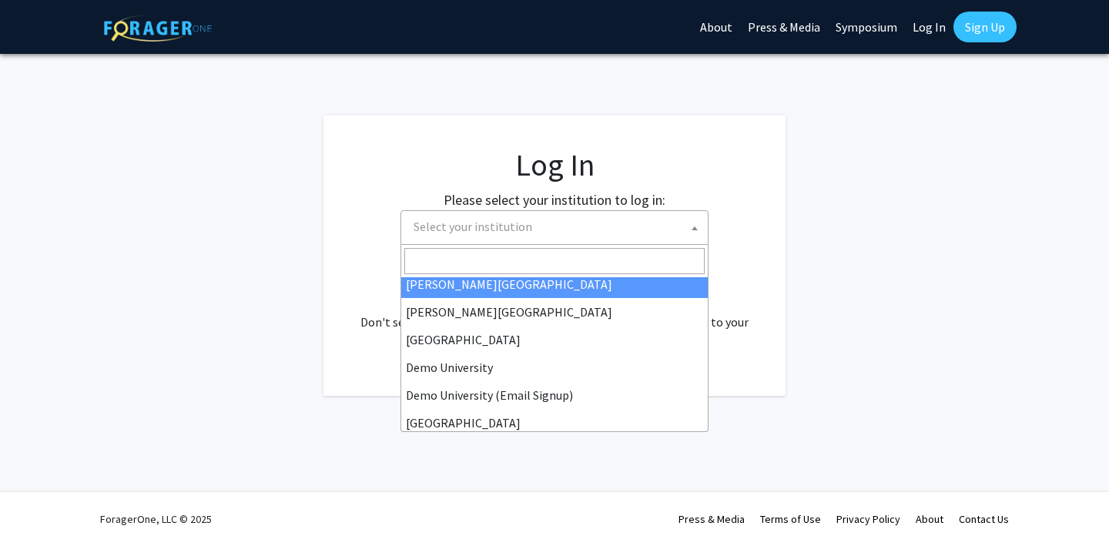
scroll to position [68, 0]
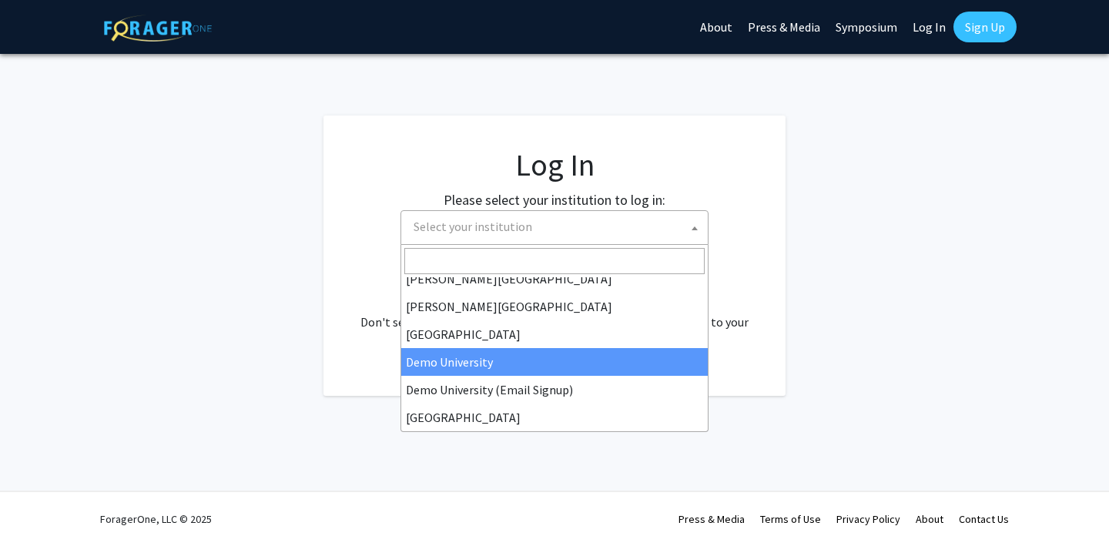
select select "8"
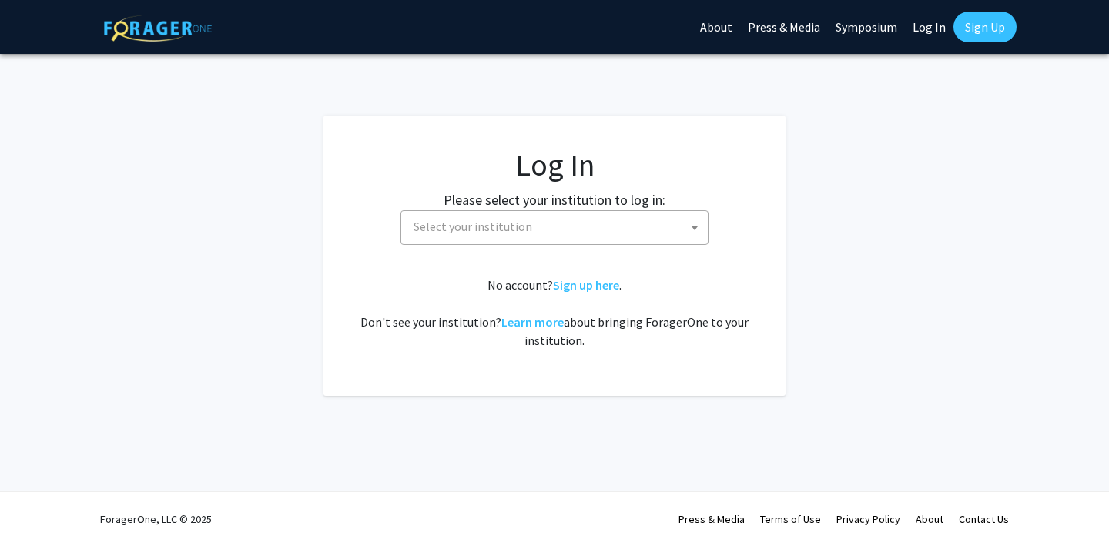
click at [442, 220] on span "Select your institution" at bounding box center [473, 226] width 119 height 15
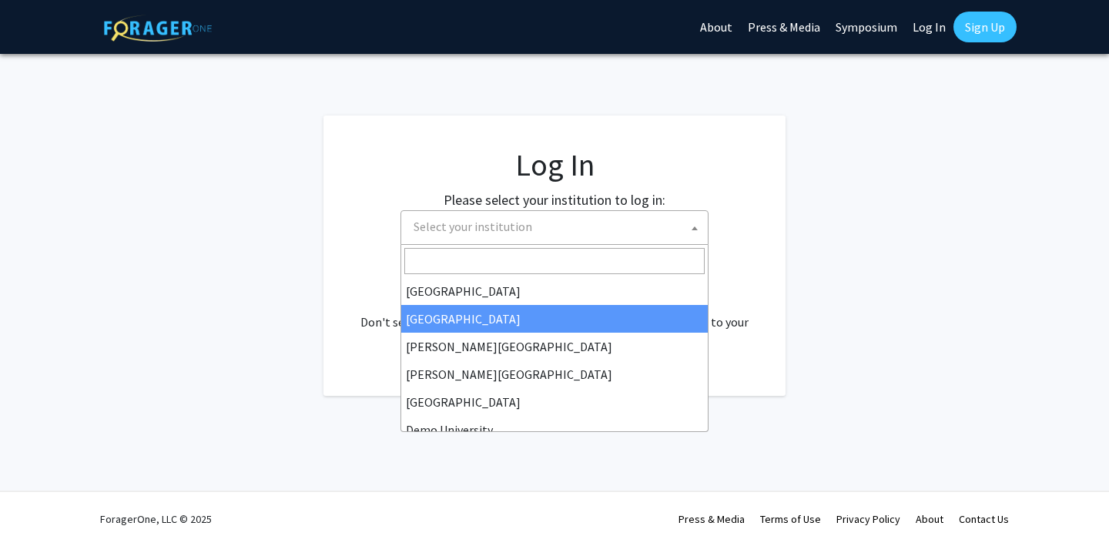
scroll to position [38, 0]
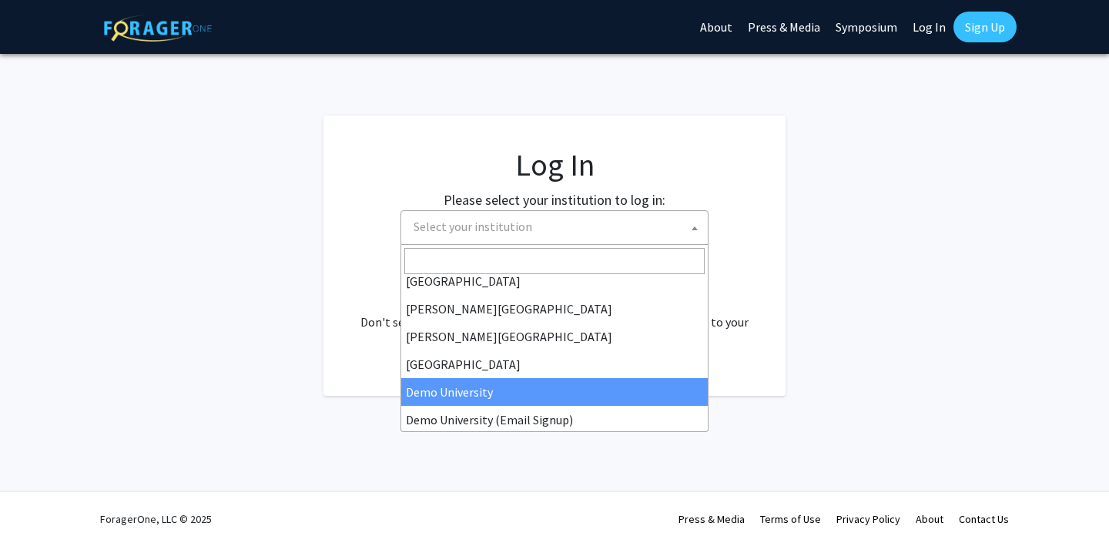
select select "8"
